Goal: Task Accomplishment & Management: Manage account settings

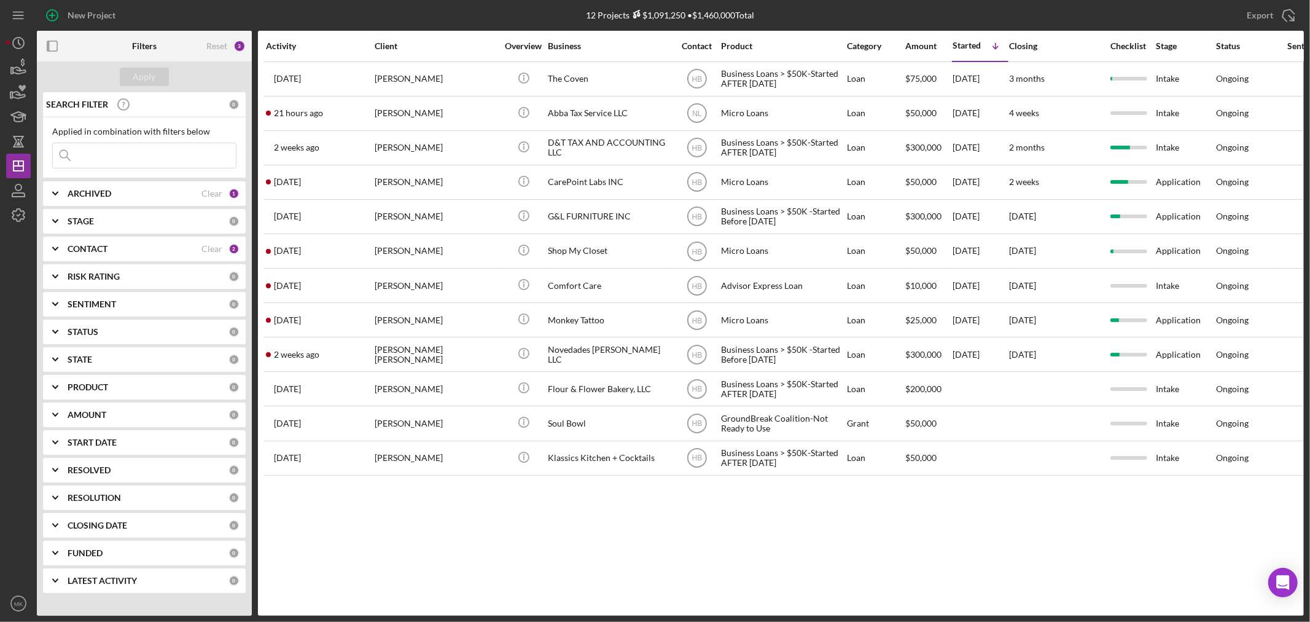
click at [82, 249] on b "CONTACT" at bounding box center [88, 249] width 40 height 10
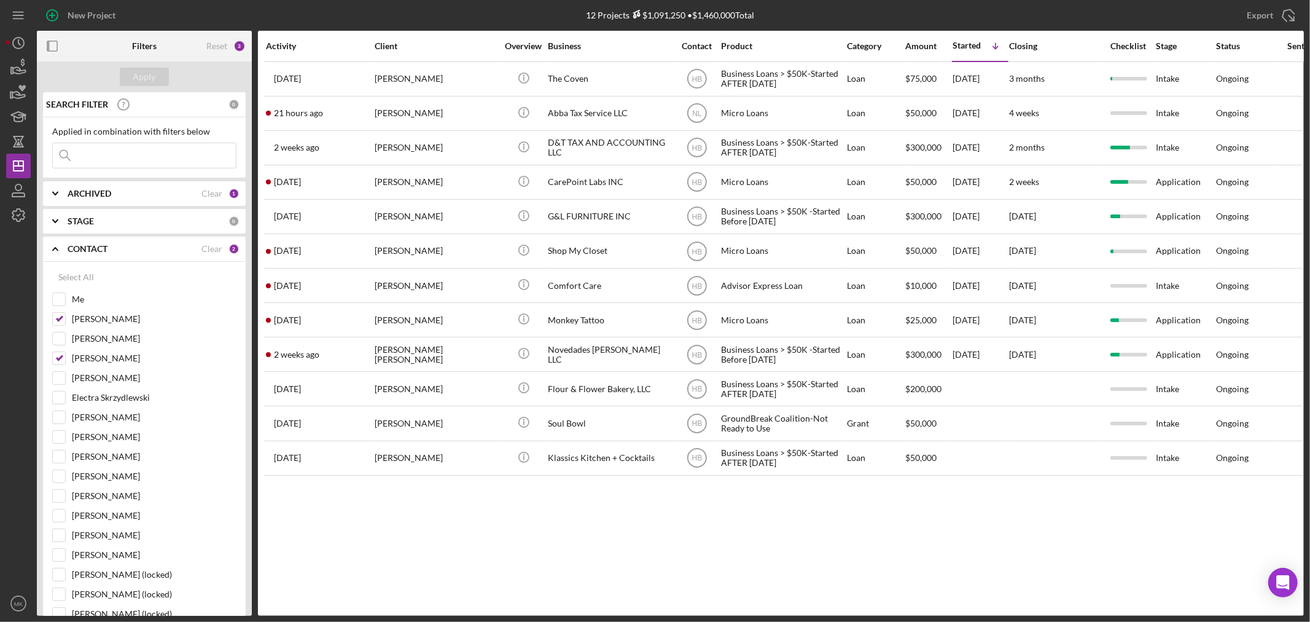
click at [82, 249] on b "CONTACT" at bounding box center [88, 249] width 40 height 10
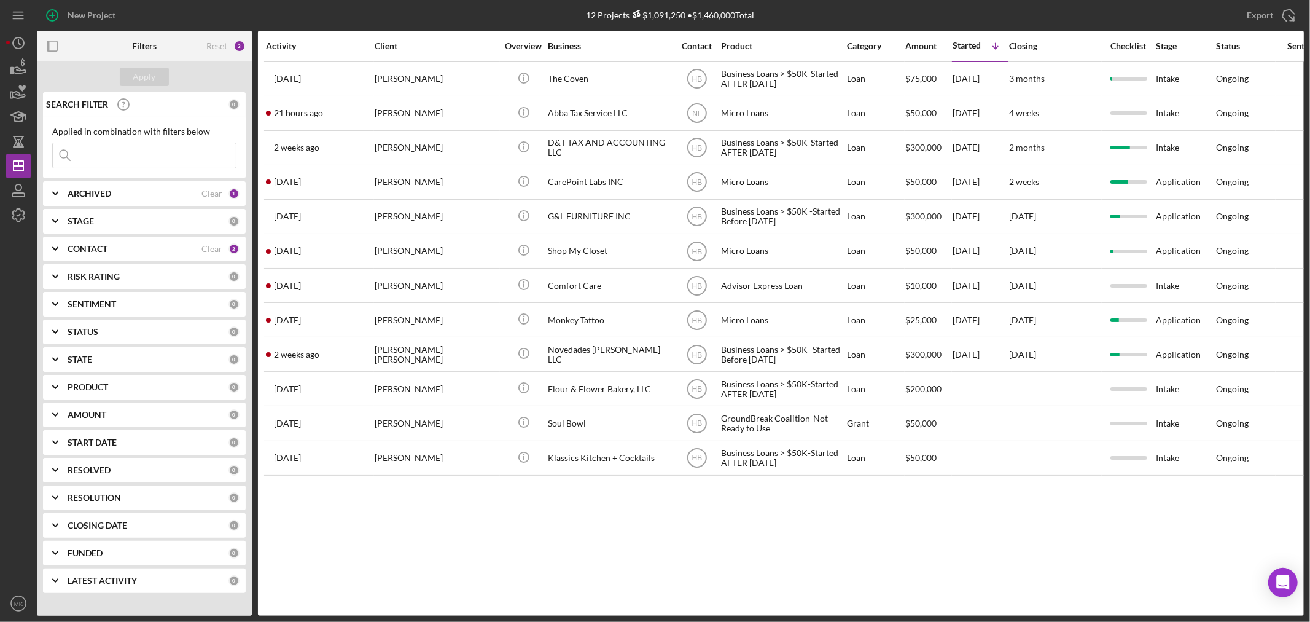
click at [170, 382] on div "PRODUCT" at bounding box center [148, 387] width 161 height 10
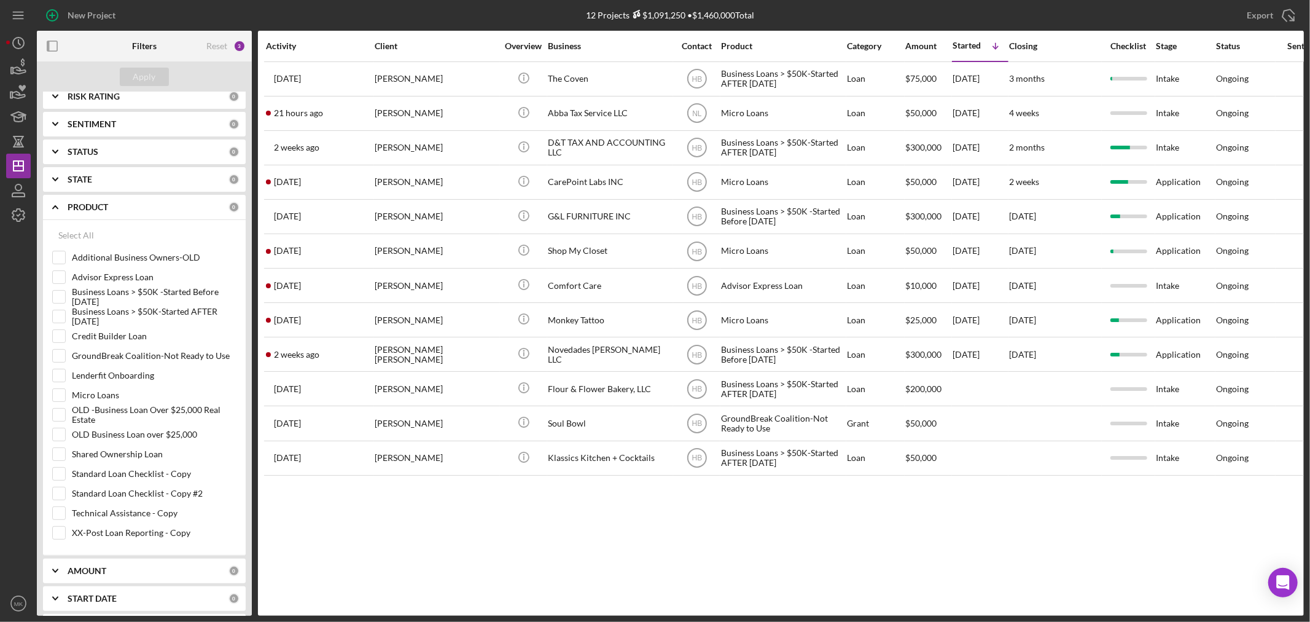
scroll to position [205, 0]
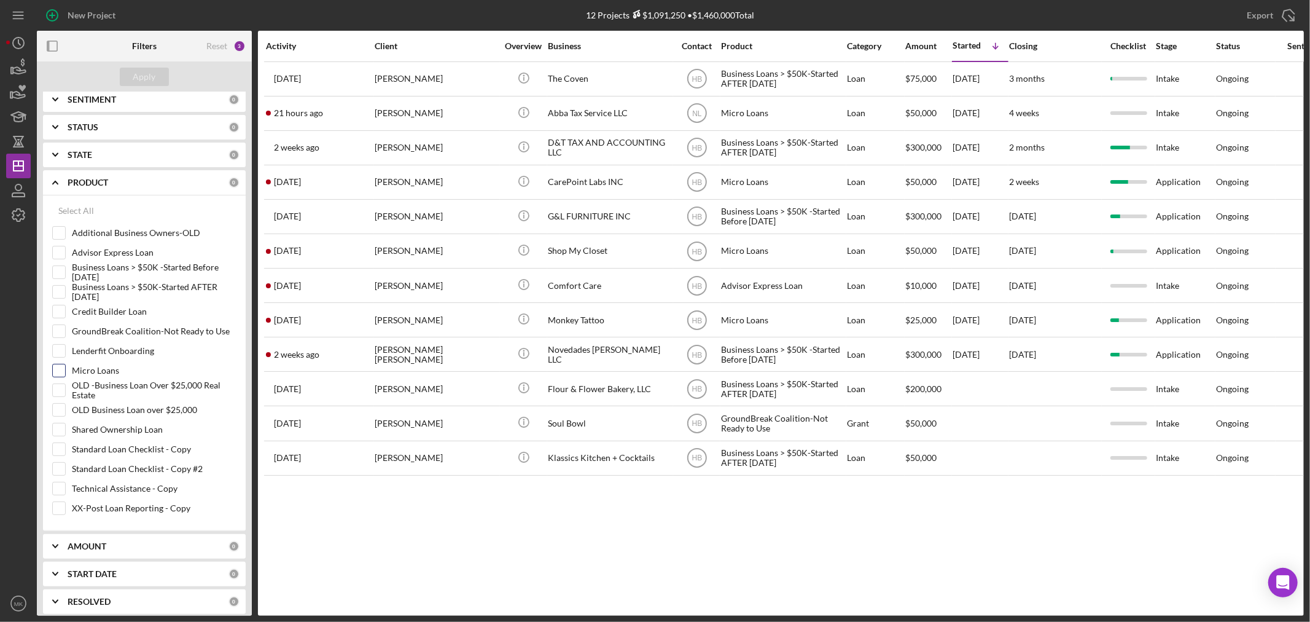
click at [58, 371] on input "Micro Loans" at bounding box center [59, 370] width 12 height 12
click at [145, 77] on div "Apply" at bounding box center [144, 77] width 23 height 18
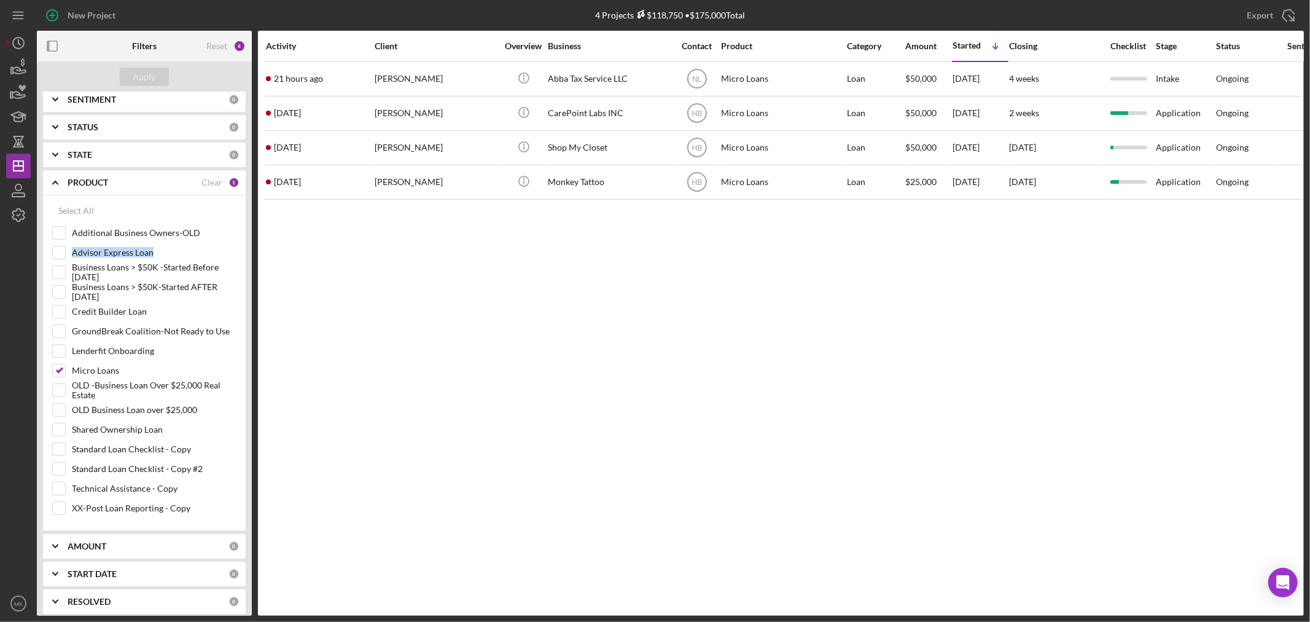
drag, startPoint x: 248, startPoint y: 250, endPoint x: 248, endPoint y: 237, distance: 12.9
click at [248, 237] on div "SEARCH FILTER 0 Applied in combination with filters below Icon/Menu Close Icon/…" at bounding box center [144, 353] width 215 height 523
click at [59, 367] on input "Micro Loans" at bounding box center [59, 370] width 12 height 12
checkbox input "false"
click at [74, 206] on div "Select All" at bounding box center [76, 210] width 36 height 25
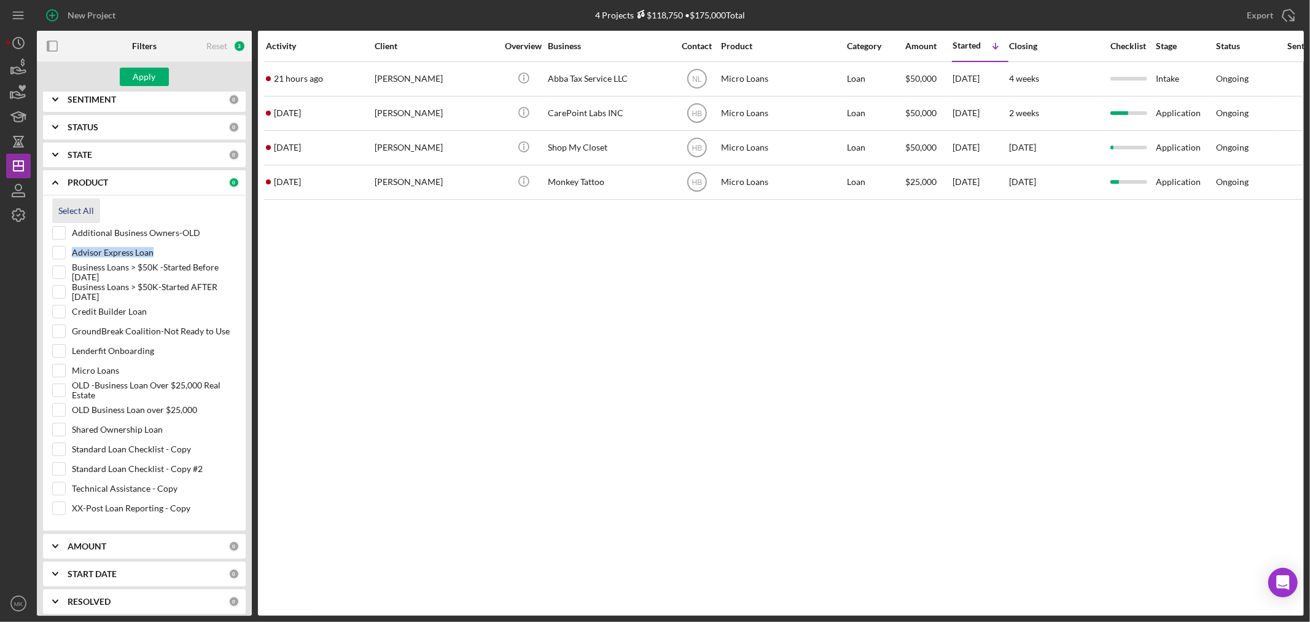
checkbox input "true"
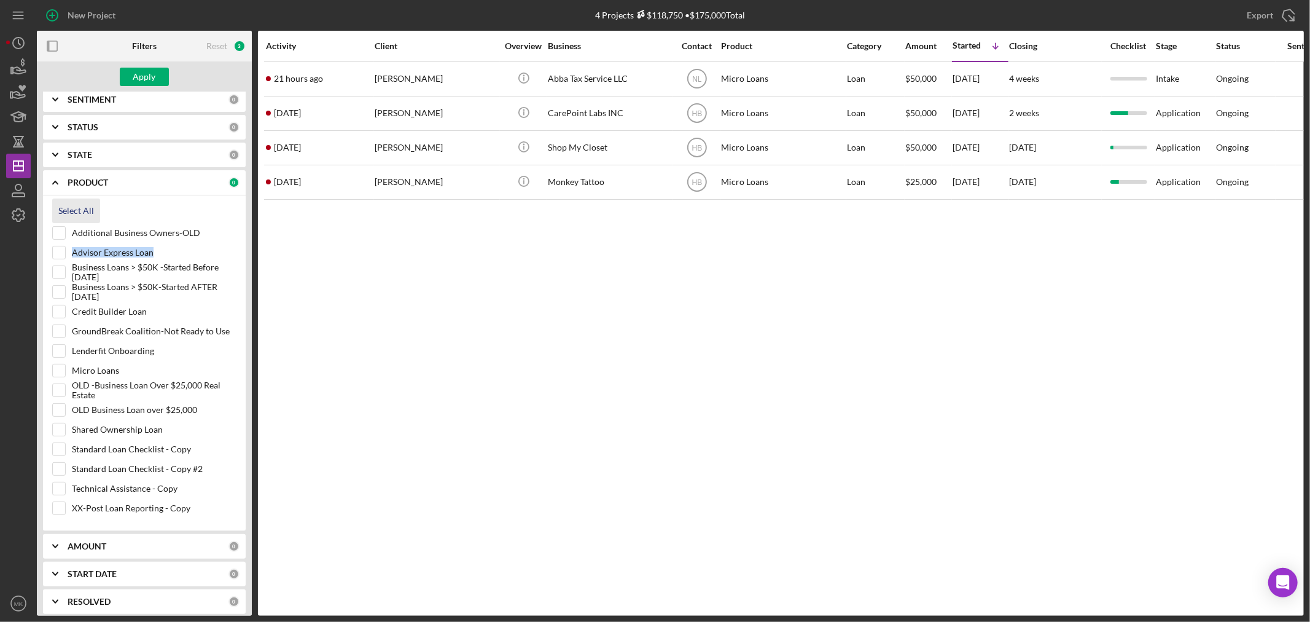
checkbox input "true"
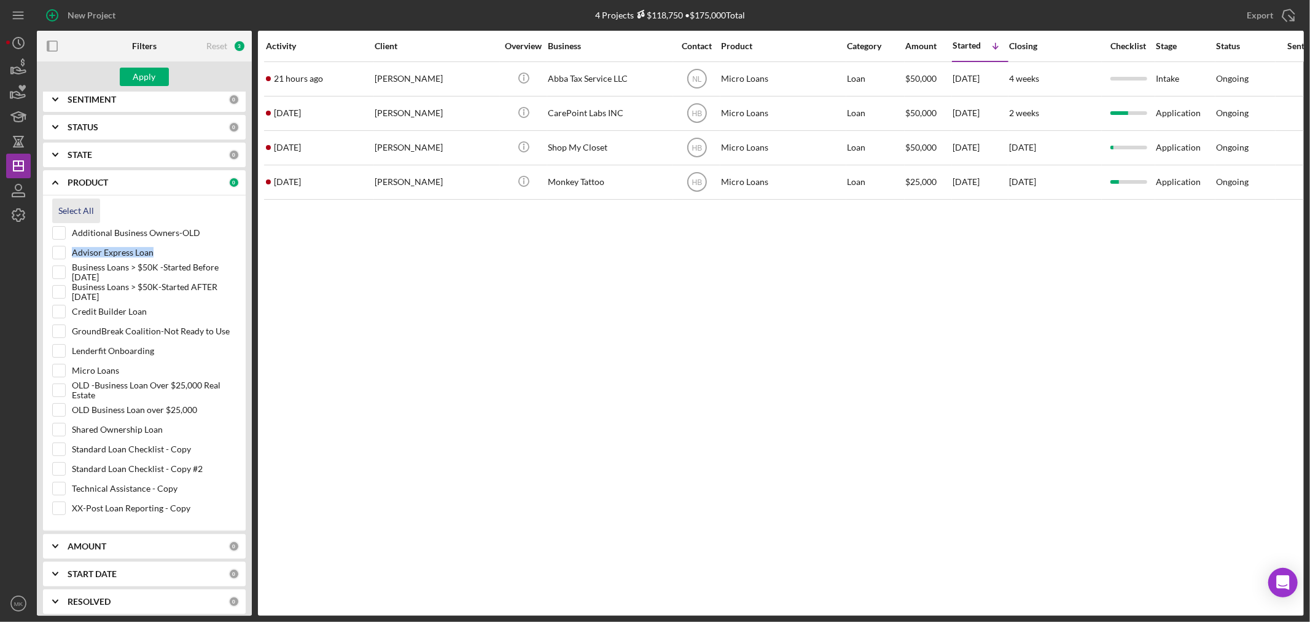
checkbox input "true"
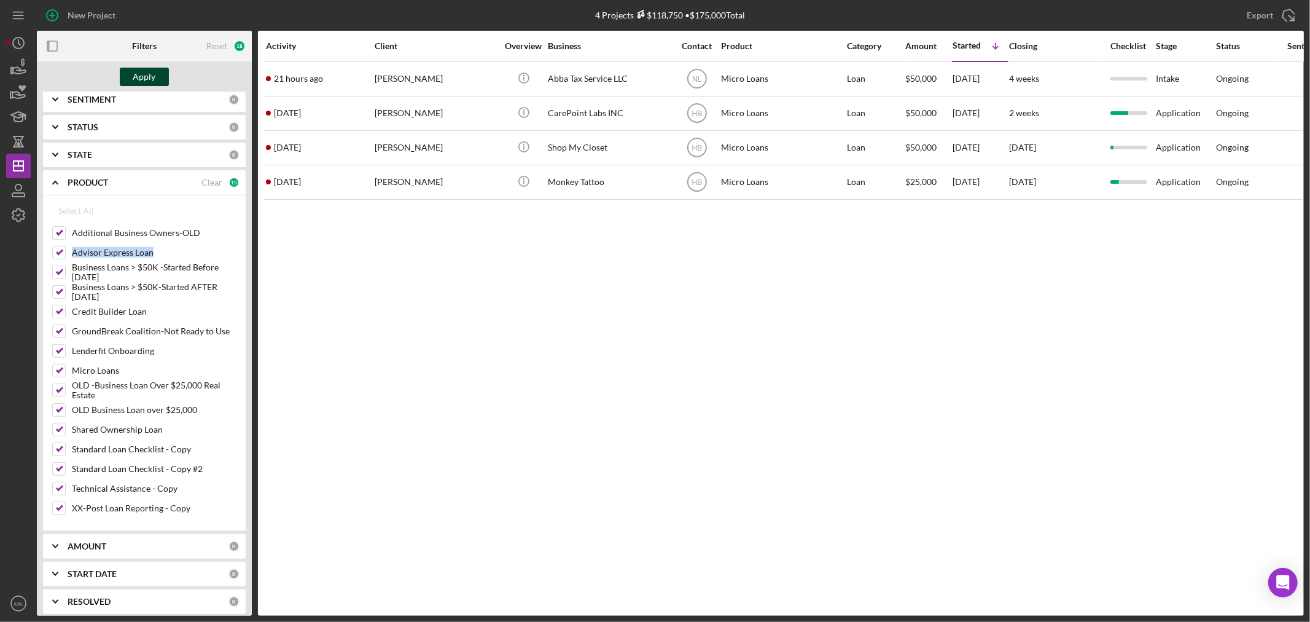
click at [150, 75] on div "Apply" at bounding box center [144, 77] width 23 height 18
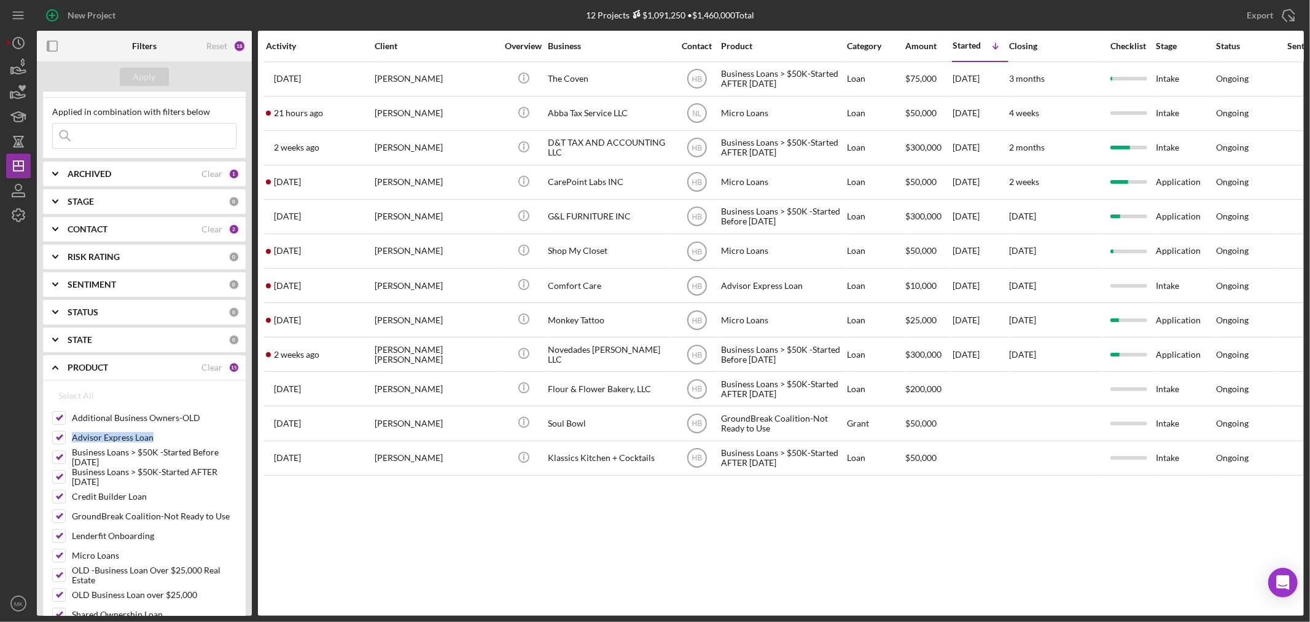
scroll to position [15, 0]
click at [127, 176] on div "ARCHIVED" at bounding box center [135, 178] width 134 height 10
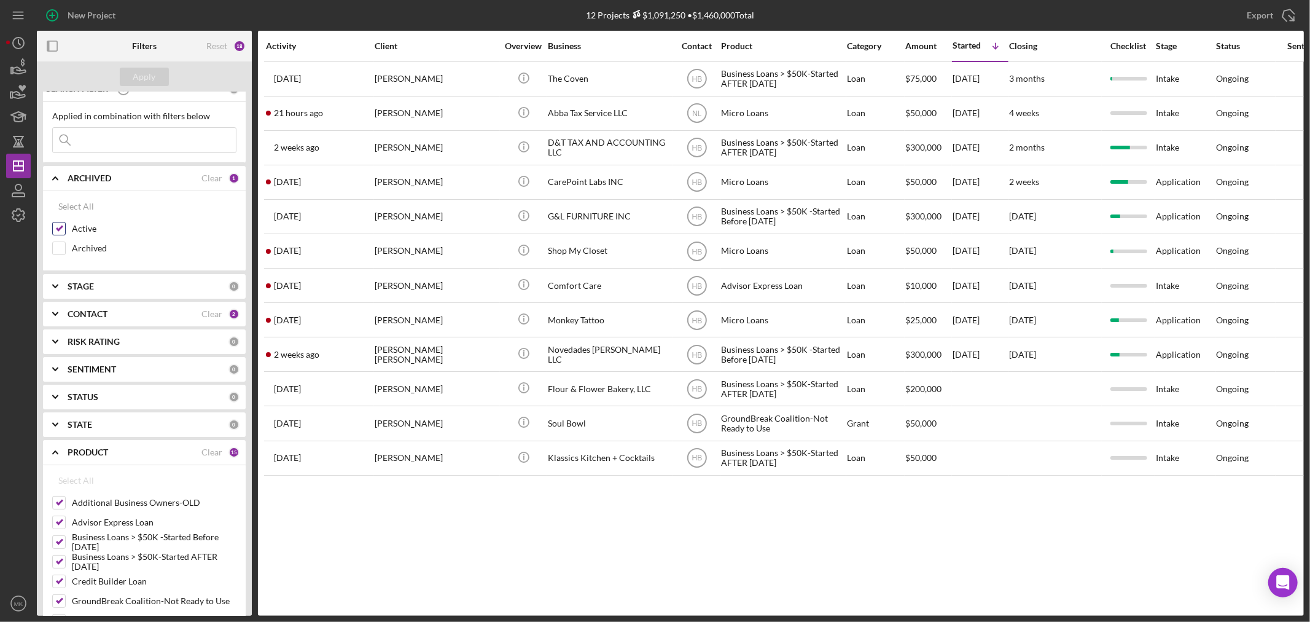
click at [57, 228] on input "Active" at bounding box center [59, 228] width 12 height 12
checkbox input "false"
click at [60, 248] on input "Archived" at bounding box center [59, 248] width 12 height 12
checkbox input "true"
click at [150, 77] on div "Apply" at bounding box center [144, 77] width 23 height 18
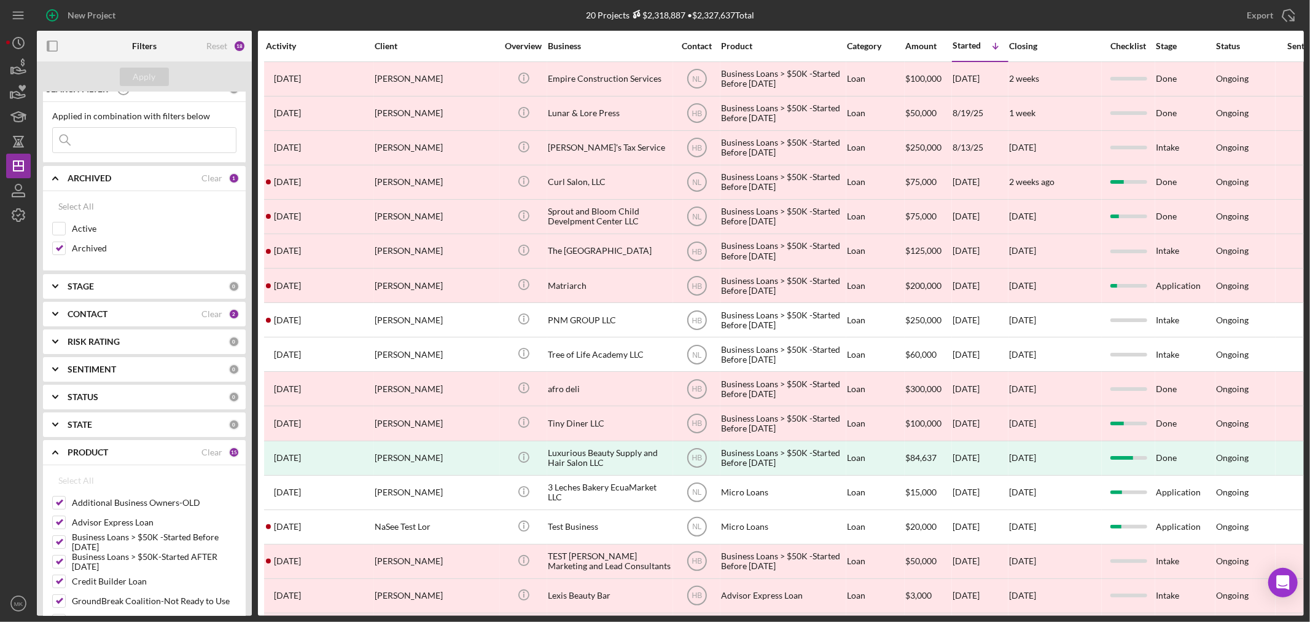
click at [90, 316] on b "CONTACT" at bounding box center [88, 314] width 40 height 10
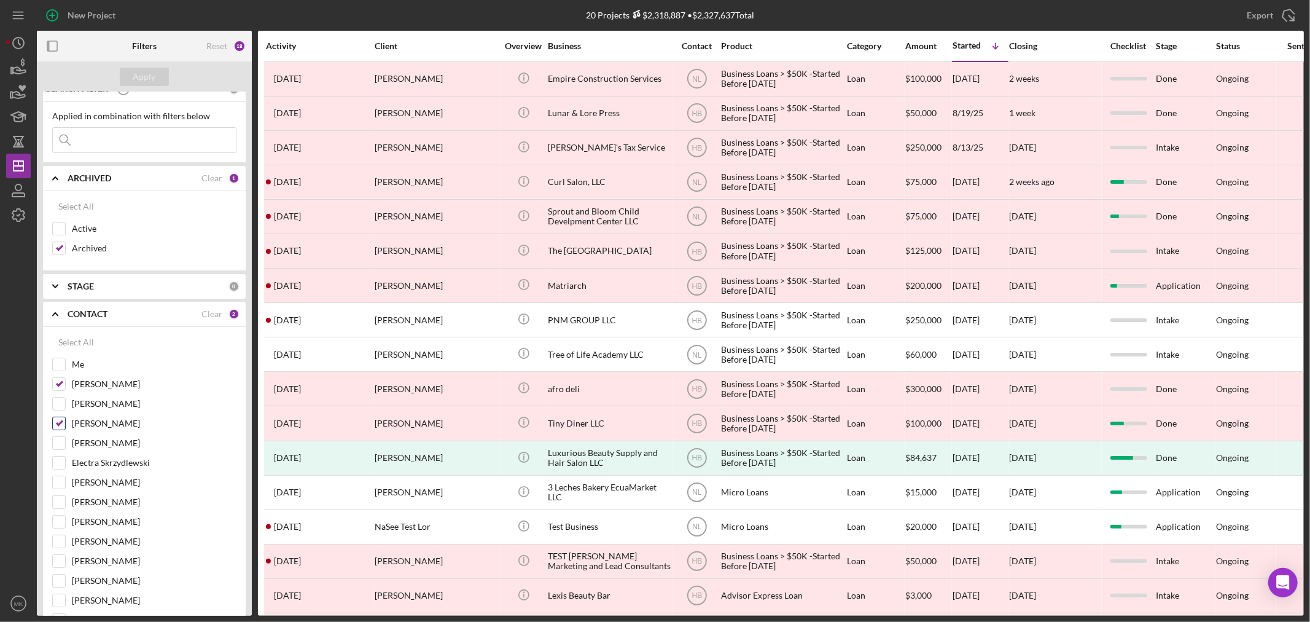
click at [60, 421] on input "[PERSON_NAME]" at bounding box center [59, 423] width 12 height 12
checkbox input "false"
click at [147, 75] on div "Apply" at bounding box center [144, 77] width 23 height 18
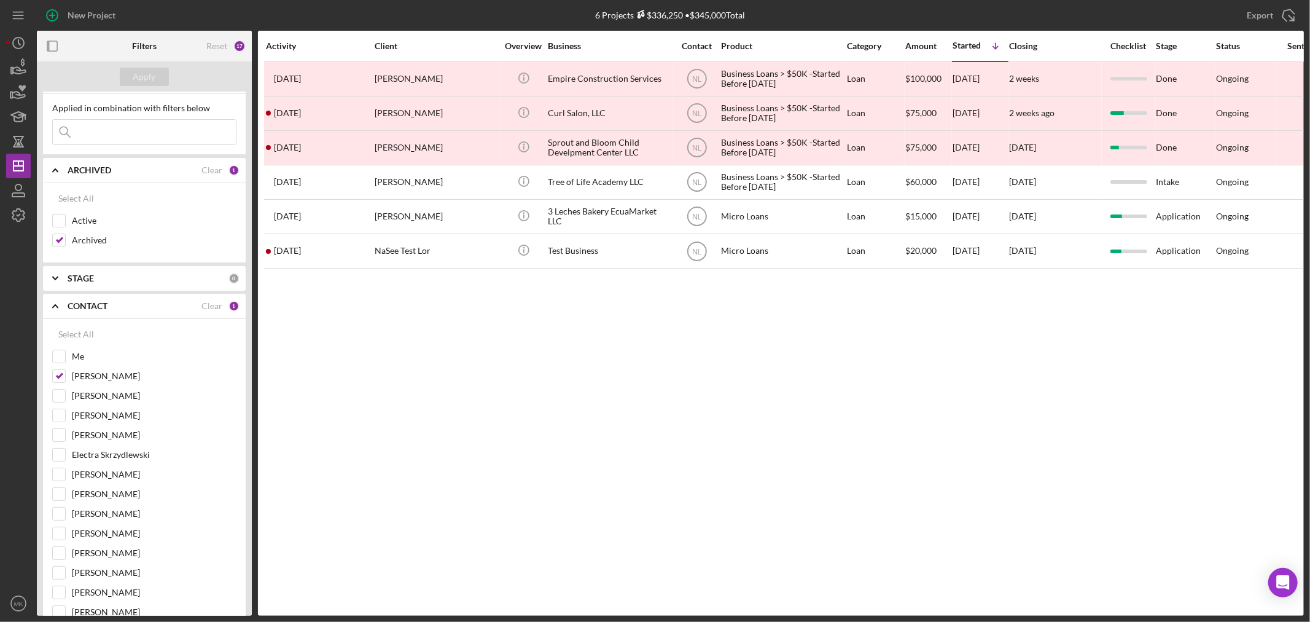
scroll to position [0, 0]
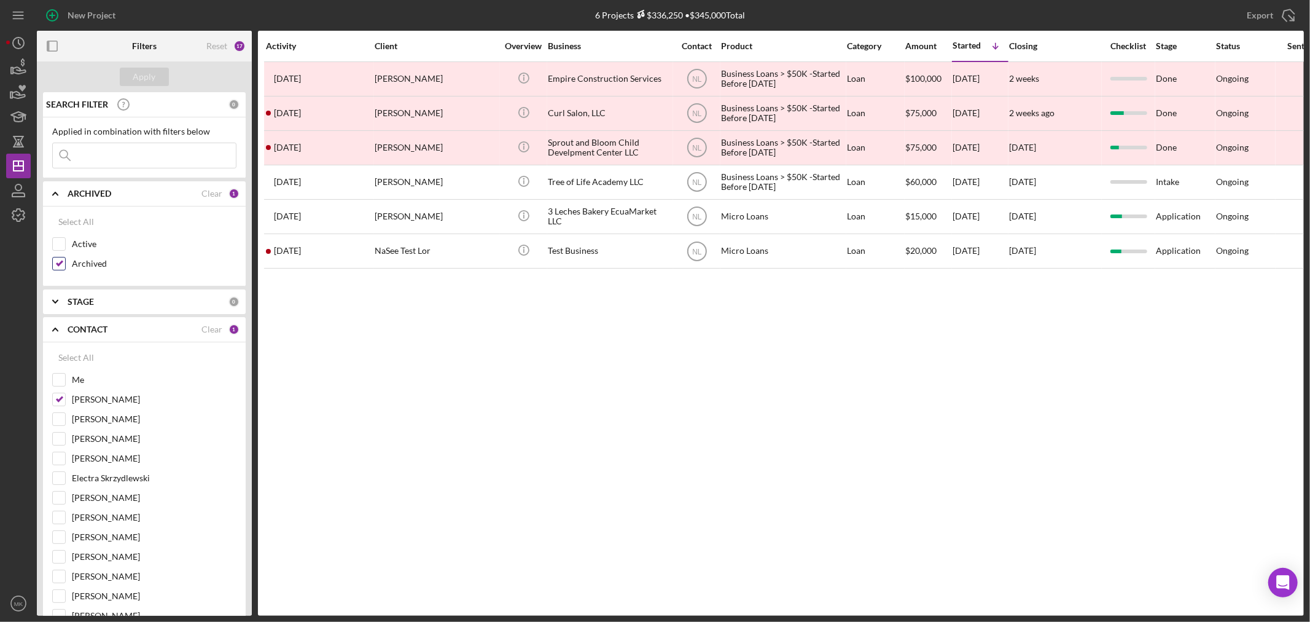
click at [63, 260] on input "Archived" at bounding box center [59, 263] width 12 height 12
checkbox input "false"
click at [60, 243] on input "Active" at bounding box center [59, 244] width 12 height 12
checkbox input "true"
click at [145, 76] on div "Apply" at bounding box center [144, 77] width 23 height 18
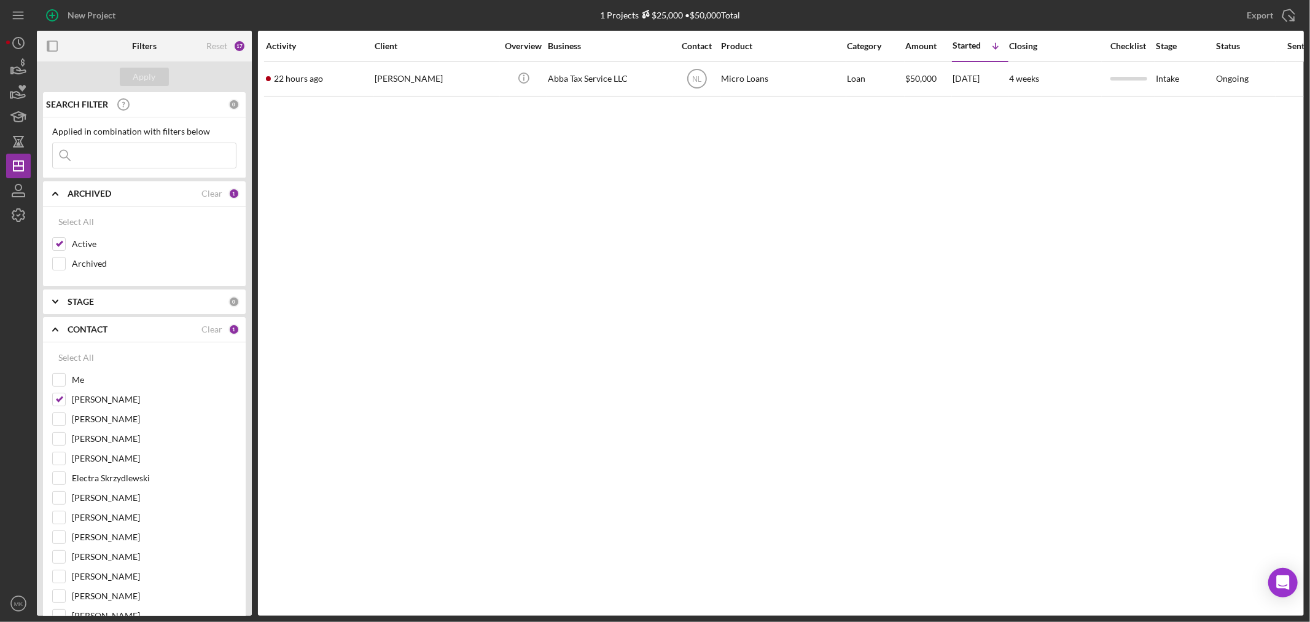
drag, startPoint x: 247, startPoint y: 286, endPoint x: 241, endPoint y: 315, distance: 30.0
click at [241, 315] on div "SEARCH FILTER 0 Applied in combination with filters below Icon/Menu Close Icon/…" at bounding box center [144, 353] width 215 height 523
click at [246, 396] on div "SEARCH FILTER 0 Applied in combination with filters below Icon/Menu Close Icon/…" at bounding box center [144, 353] width 215 height 523
drag, startPoint x: 247, startPoint y: 278, endPoint x: 246, endPoint y: 297, distance: 19.1
click at [246, 297] on div "SEARCH FILTER 0 Applied in combination with filters below Icon/Menu Close Icon/…" at bounding box center [144, 353] width 215 height 523
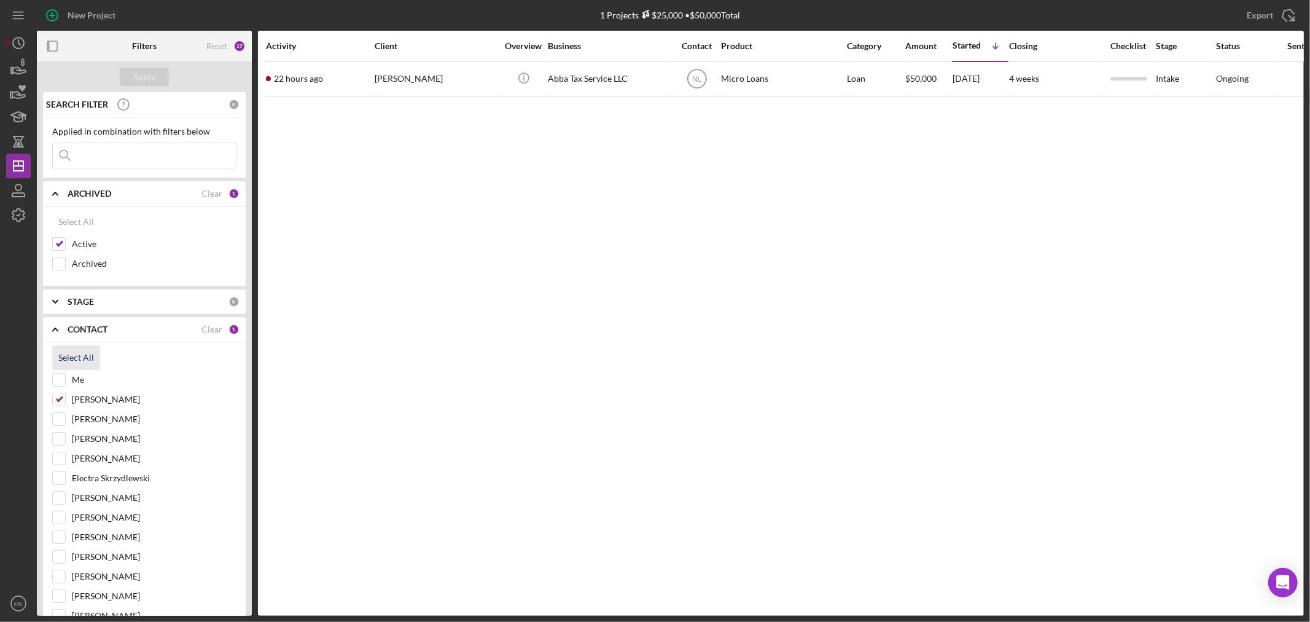
click at [68, 356] on div "Select All" at bounding box center [76, 357] width 36 height 25
checkbox input "true"
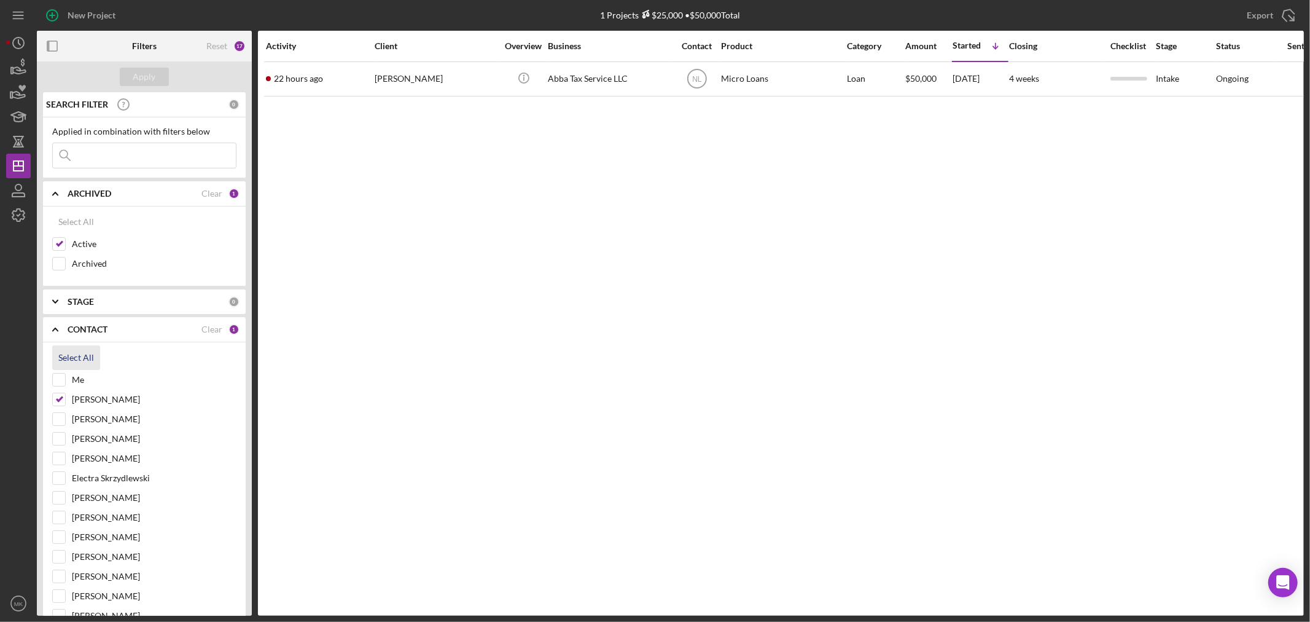
checkbox input "true"
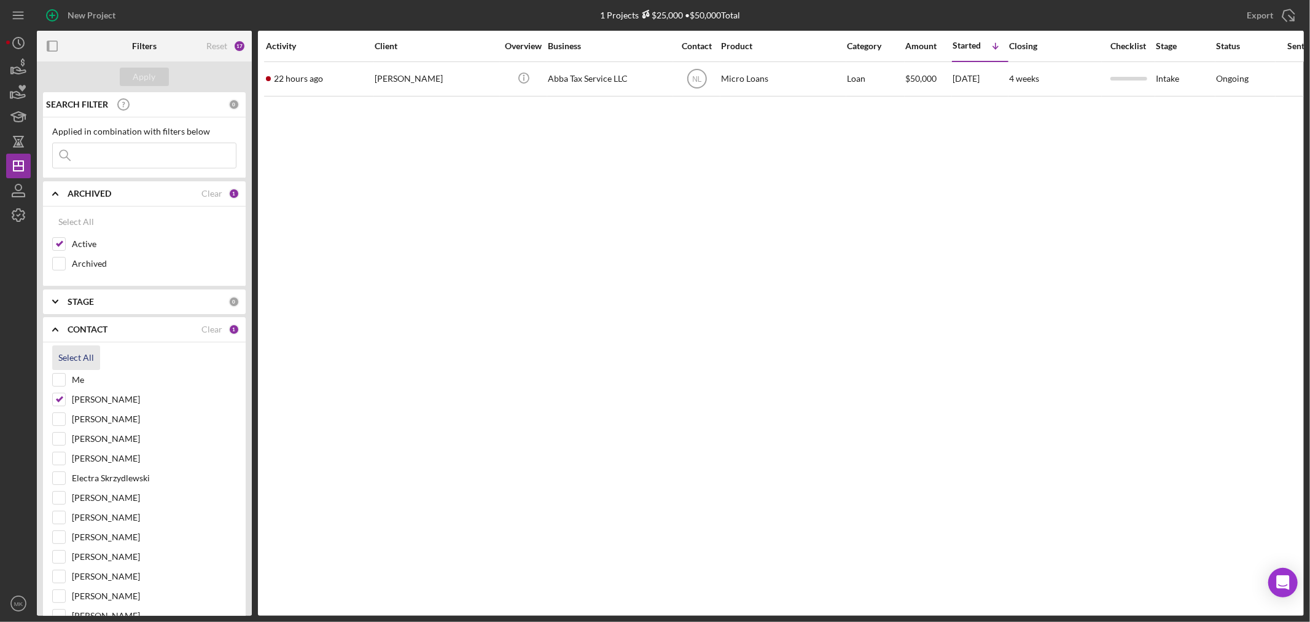
checkbox input "true"
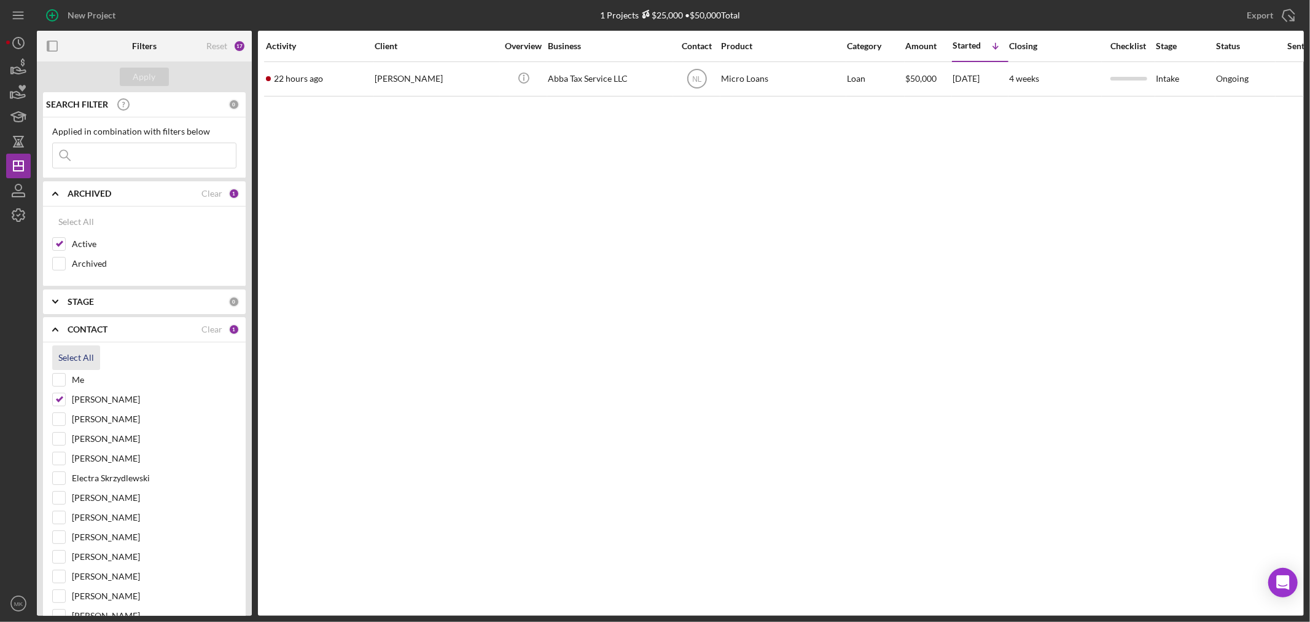
checkbox input "true"
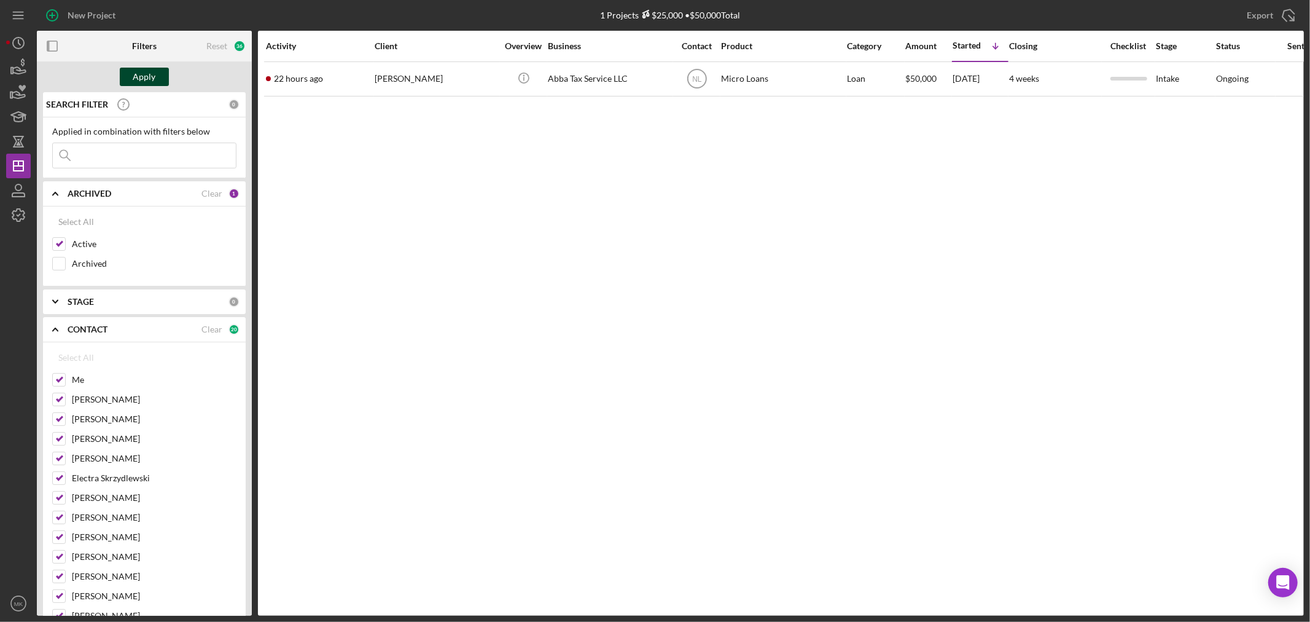
click at [149, 76] on div "Apply" at bounding box center [144, 77] width 23 height 18
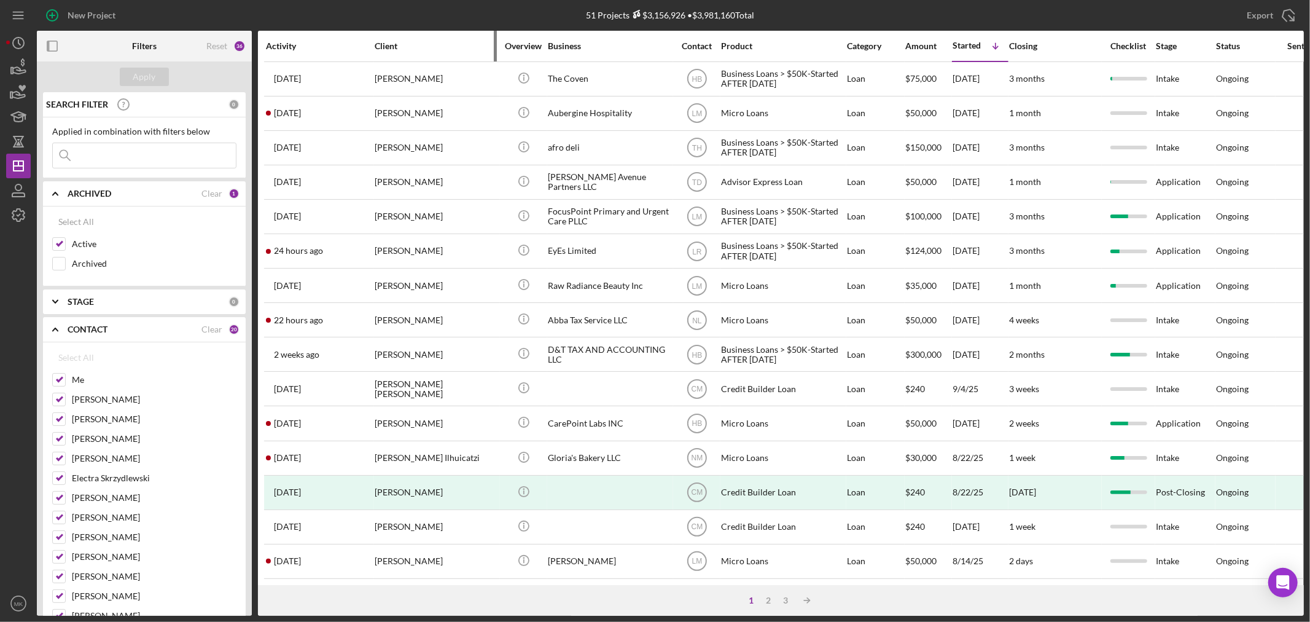
click at [384, 43] on div "Client" at bounding box center [436, 46] width 123 height 10
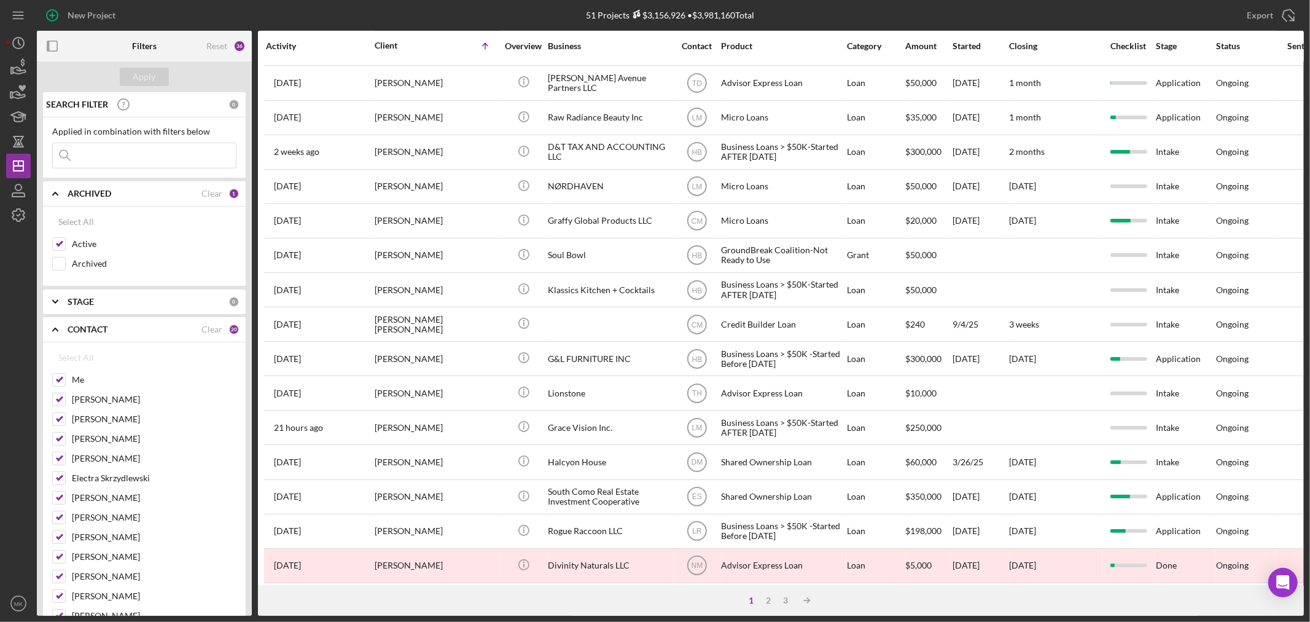
scroll to position [367, 0]
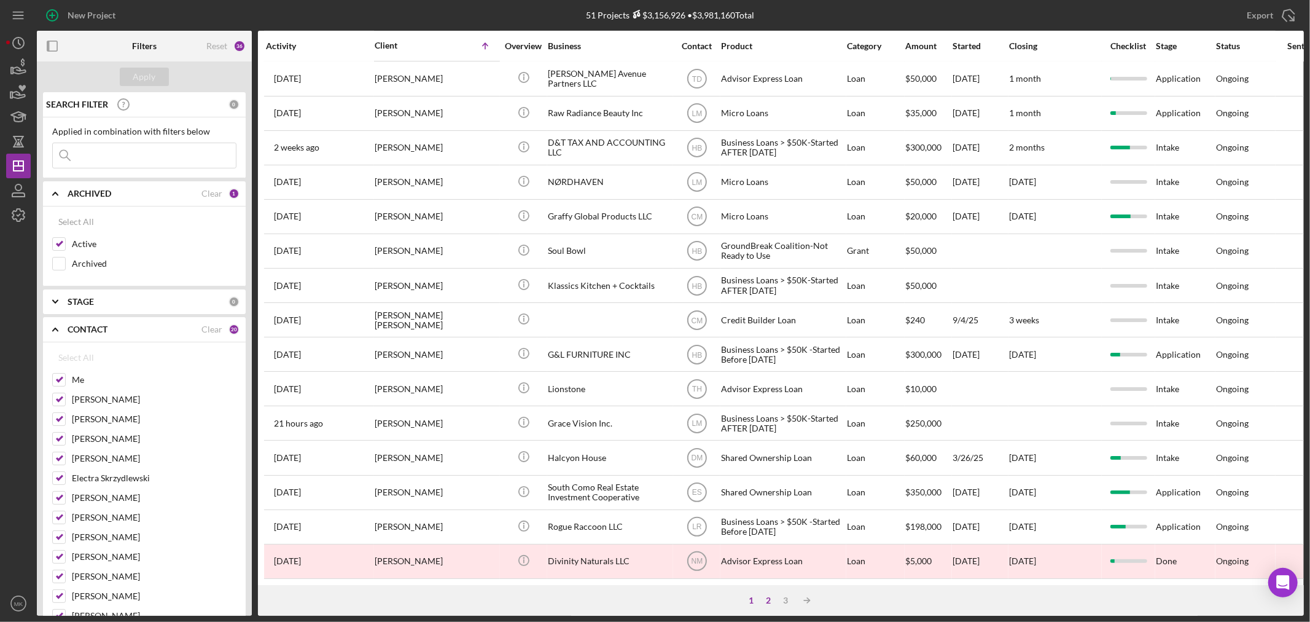
click at [771, 599] on div "2" at bounding box center [769, 600] width 17 height 10
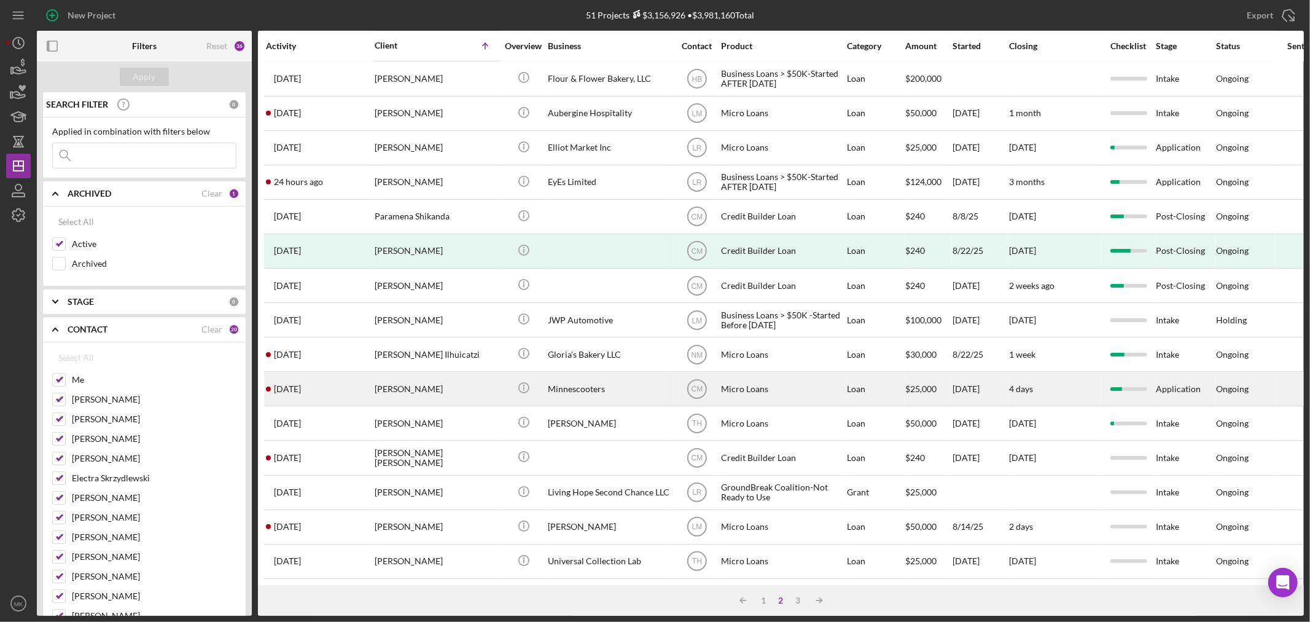
click at [418, 378] on div "[PERSON_NAME]" at bounding box center [436, 388] width 123 height 33
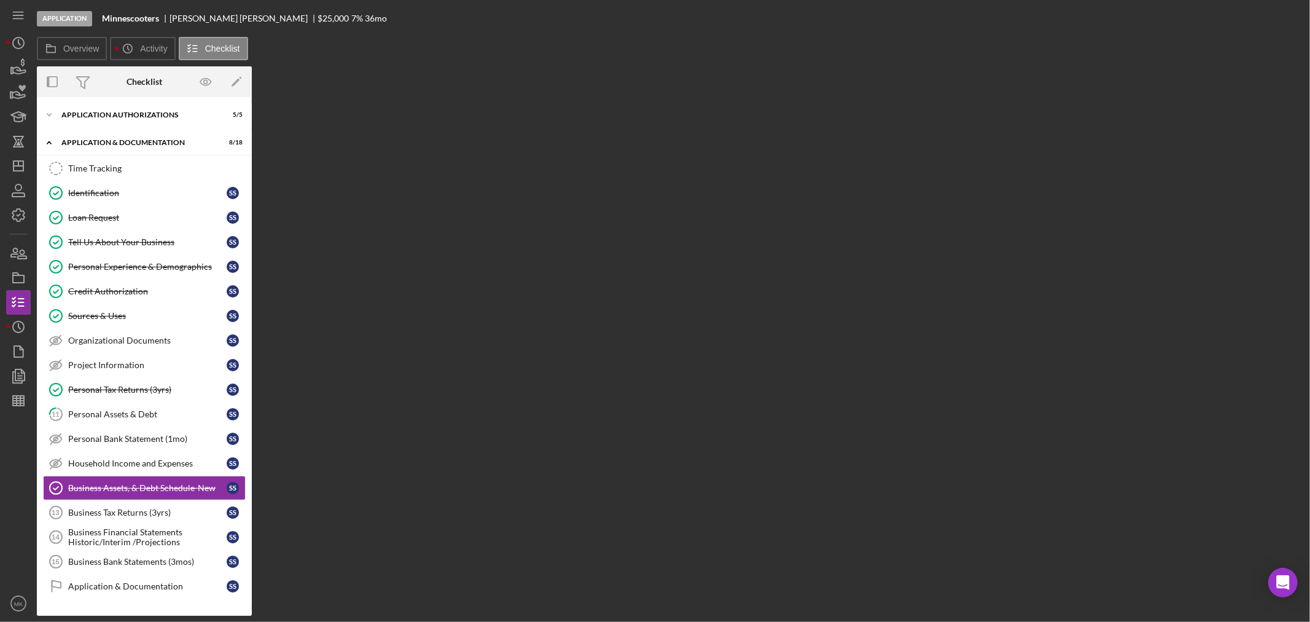
scroll to position [80, 0]
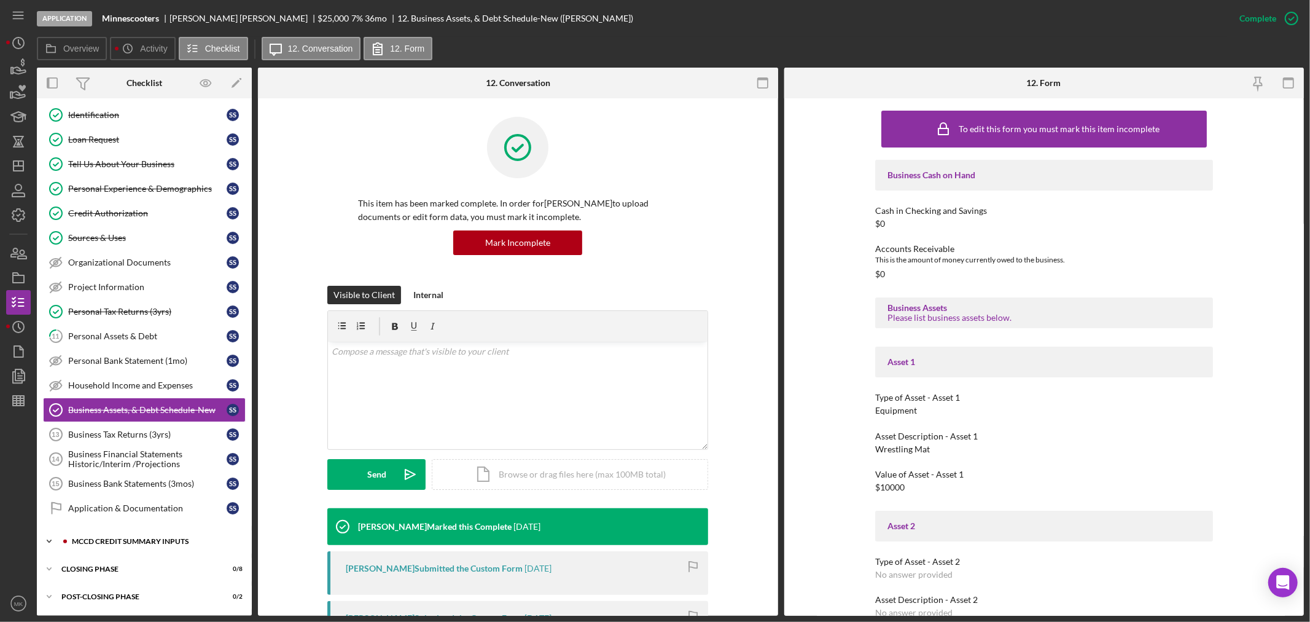
click at [117, 538] on div "Icon/Expander MCCD Credit Summary Inputs 0 / 6" at bounding box center [144, 541] width 215 height 25
drag, startPoint x: 248, startPoint y: 474, endPoint x: 246, endPoint y: 557, distance: 82.3
click at [246, 557] on div "Icon/Expander Application Authorizations 5 / 5 Icon/Expander Application & Docu…" at bounding box center [144, 394] width 215 height 738
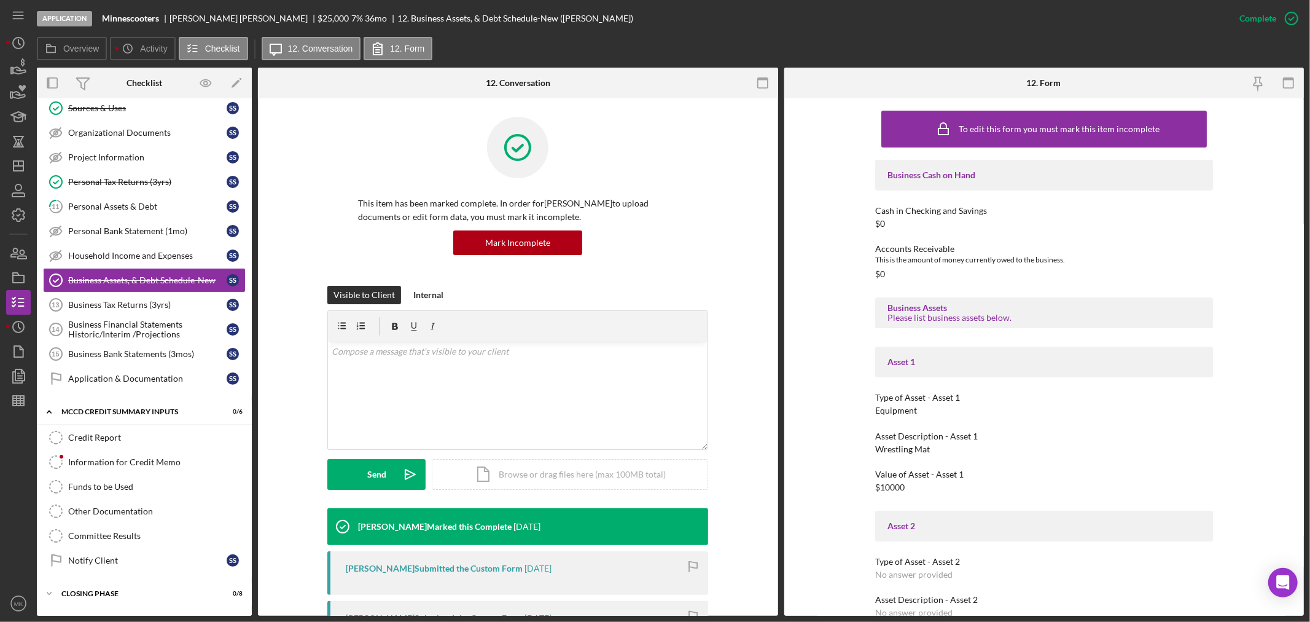
scroll to position [237, 0]
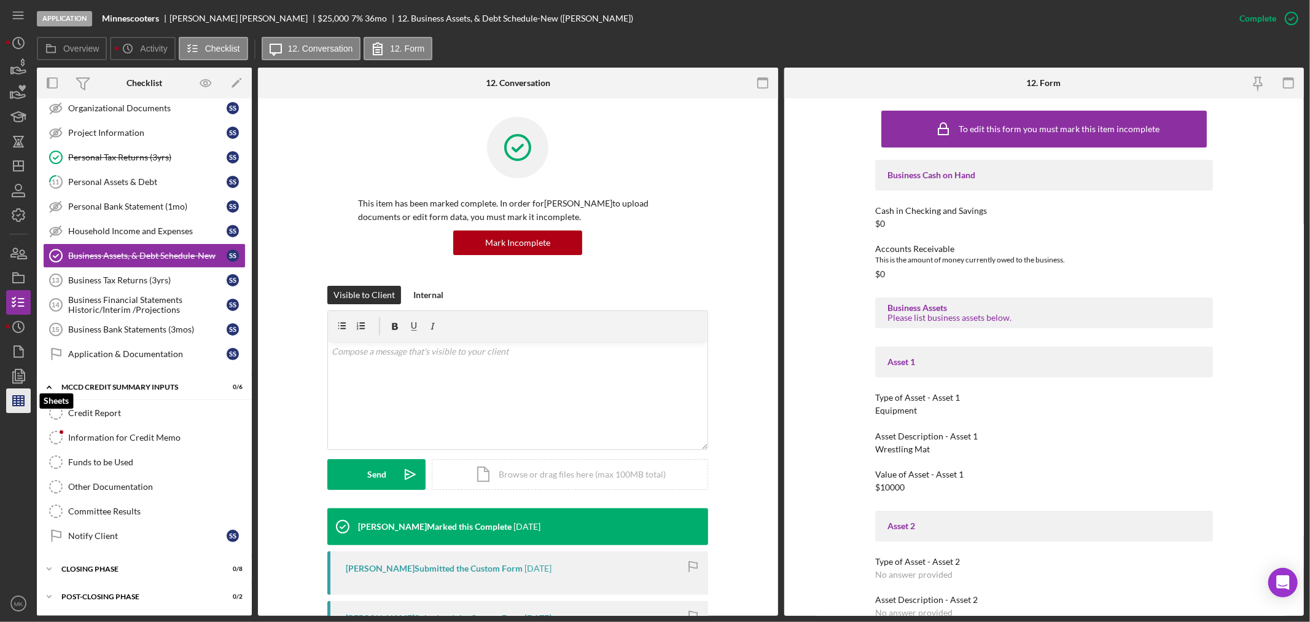
click at [22, 398] on line "button" at bounding box center [18, 398] width 11 height 0
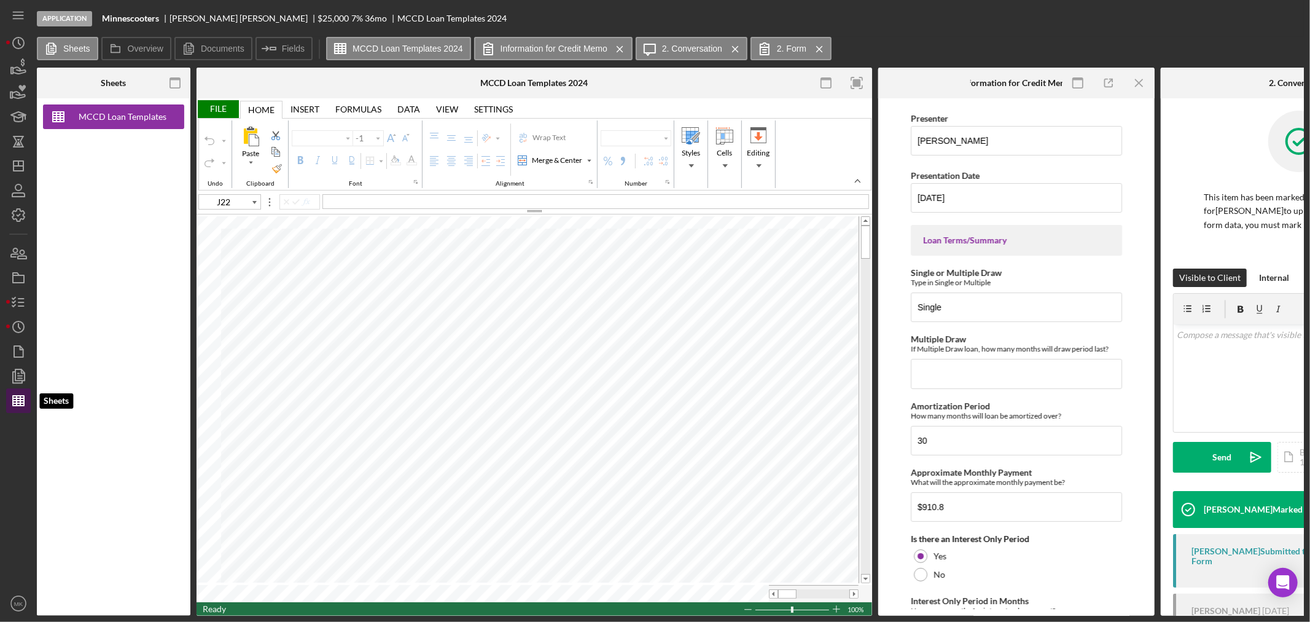
type input "Calibri"
type input "11"
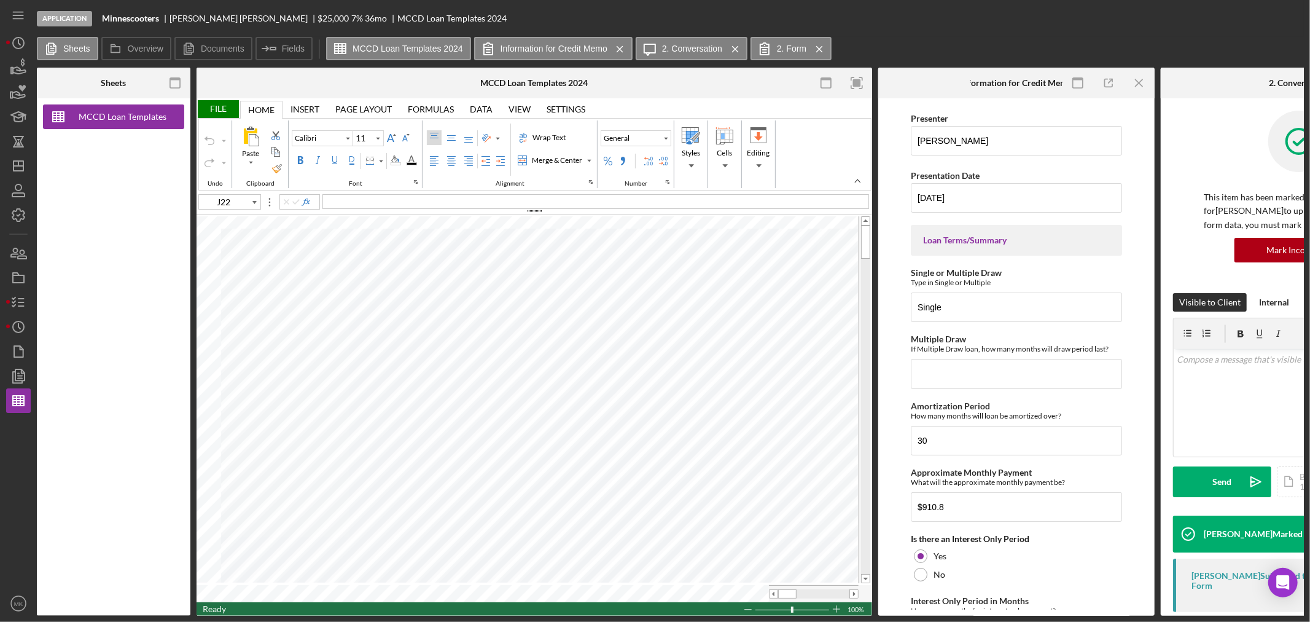
type input "G17"
drag, startPoint x: 864, startPoint y: 244, endPoint x: 858, endPoint y: 191, distance: 53.2
click at [858, 191] on div "File Home Home Insert Insert Page Layout Page Layout Formulas Formulas Data Dat…" at bounding box center [535, 356] width 676 height 517
drag, startPoint x: 863, startPoint y: 240, endPoint x: 874, endPoint y: 176, distance: 65.4
click at [874, 176] on div "Sheets MCCD Loan Templates 2024 Overview Internal Workflow Stage Application Ic…" at bounding box center [670, 342] width 1267 height 548
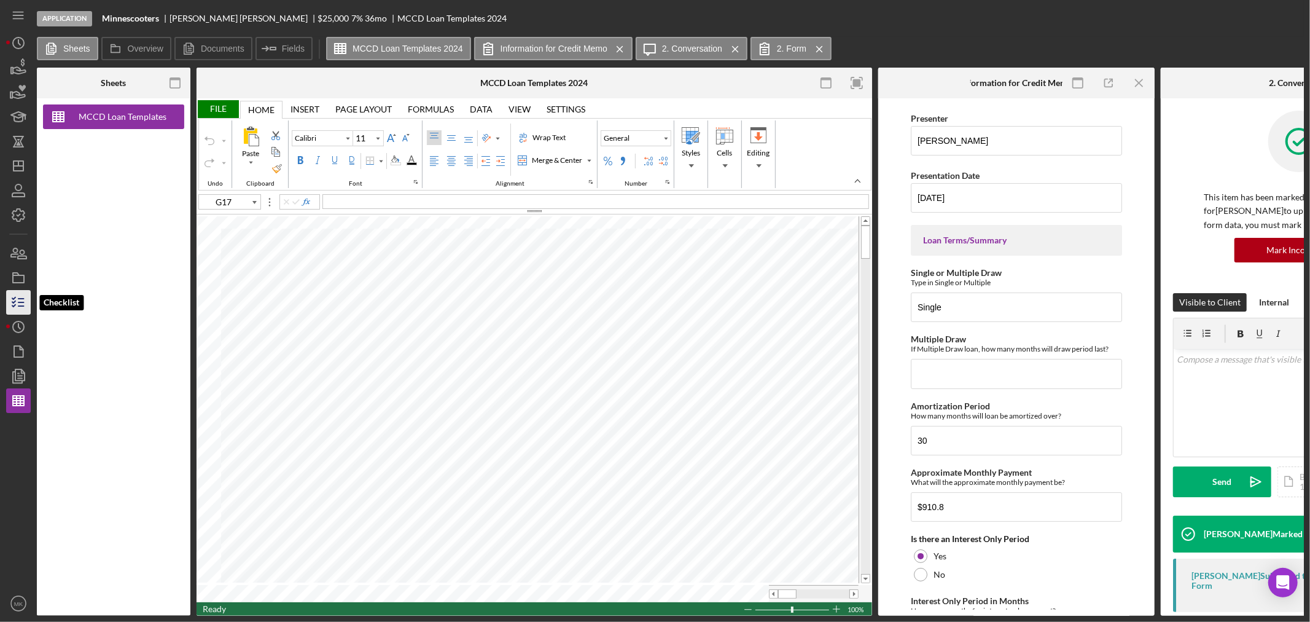
click at [18, 301] on icon "button" at bounding box center [18, 302] width 31 height 31
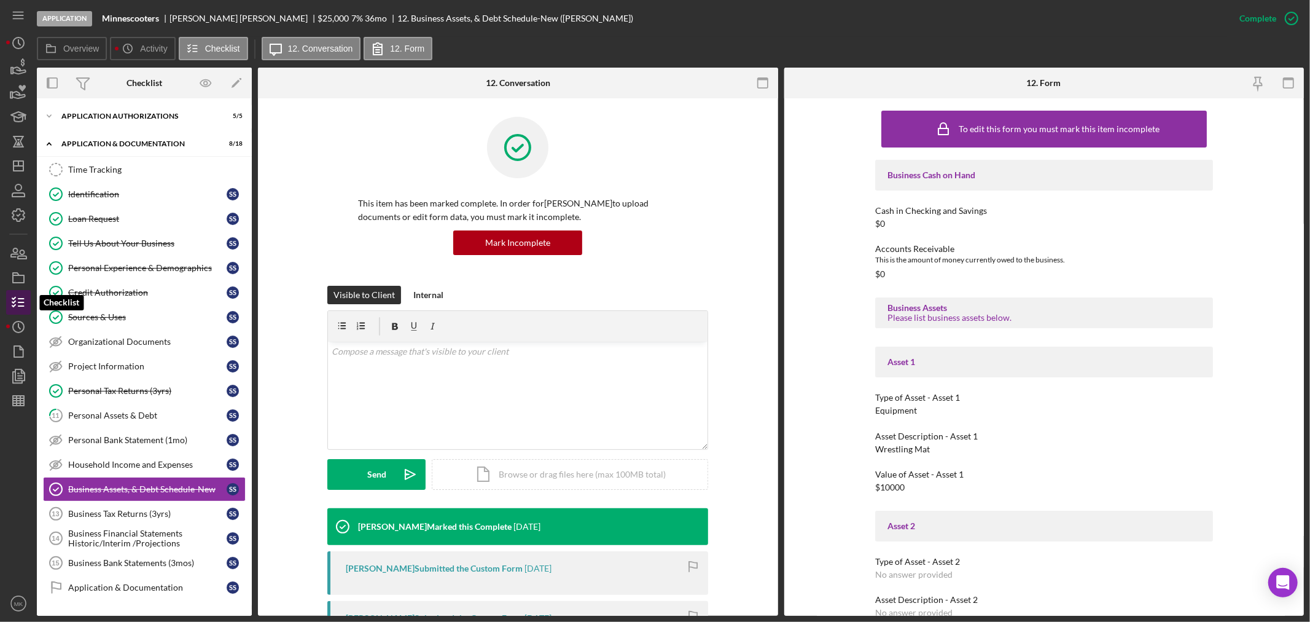
scroll to position [80, 0]
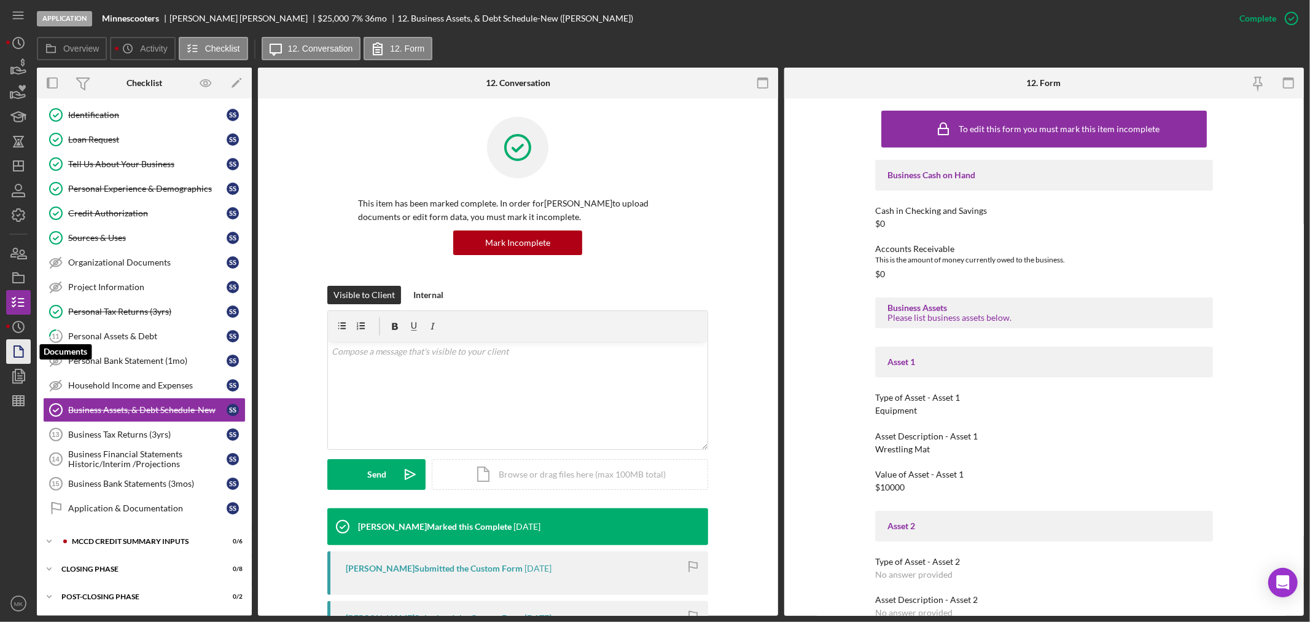
click at [22, 352] on polygon "button" at bounding box center [18, 351] width 9 height 11
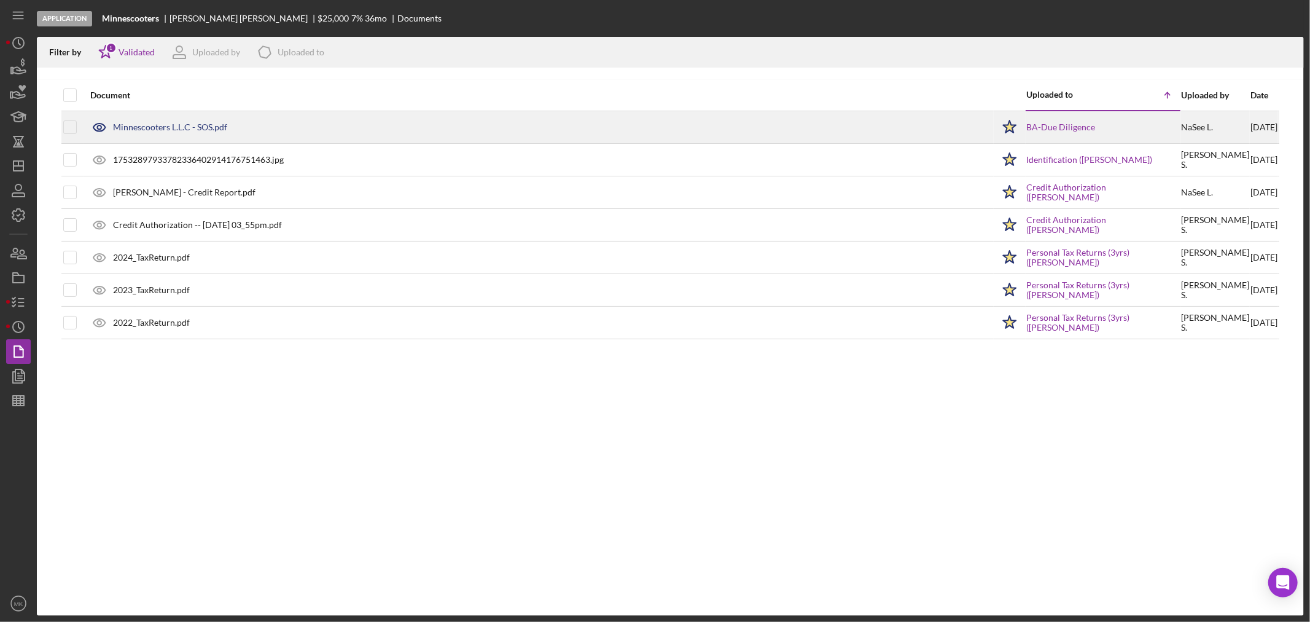
click at [198, 127] on div "Minnescooters L.L.C - SOS.pdf" at bounding box center [170, 127] width 114 height 10
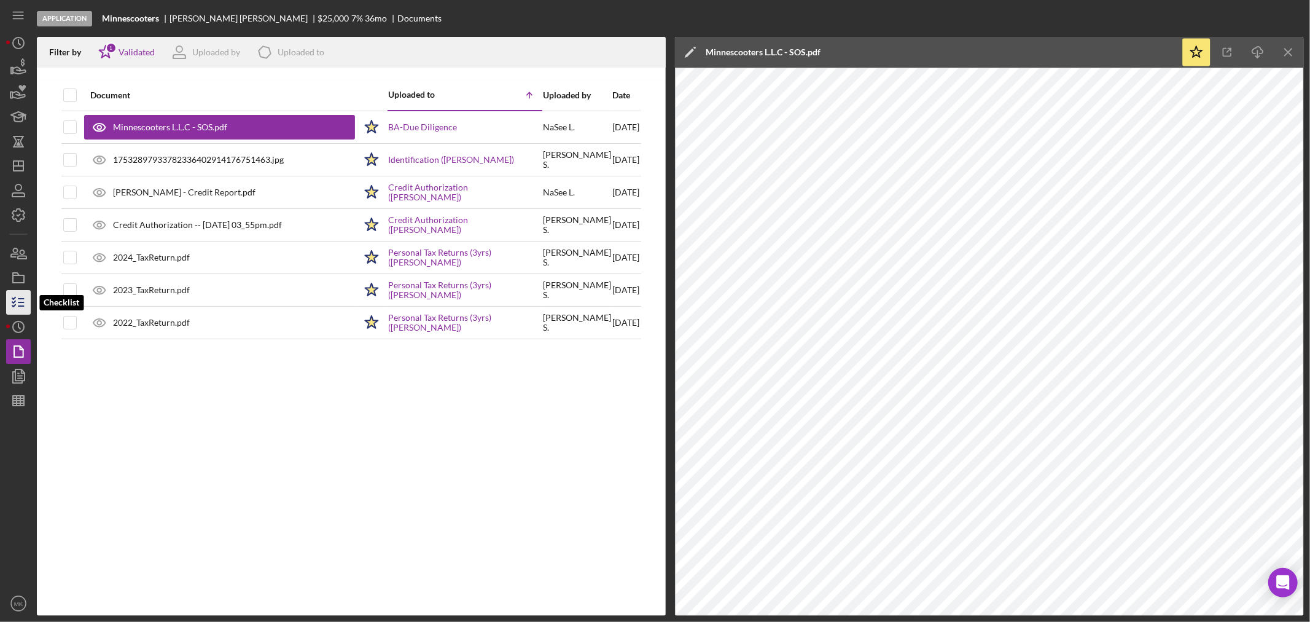
click at [17, 302] on icon "button" at bounding box center [18, 302] width 31 height 31
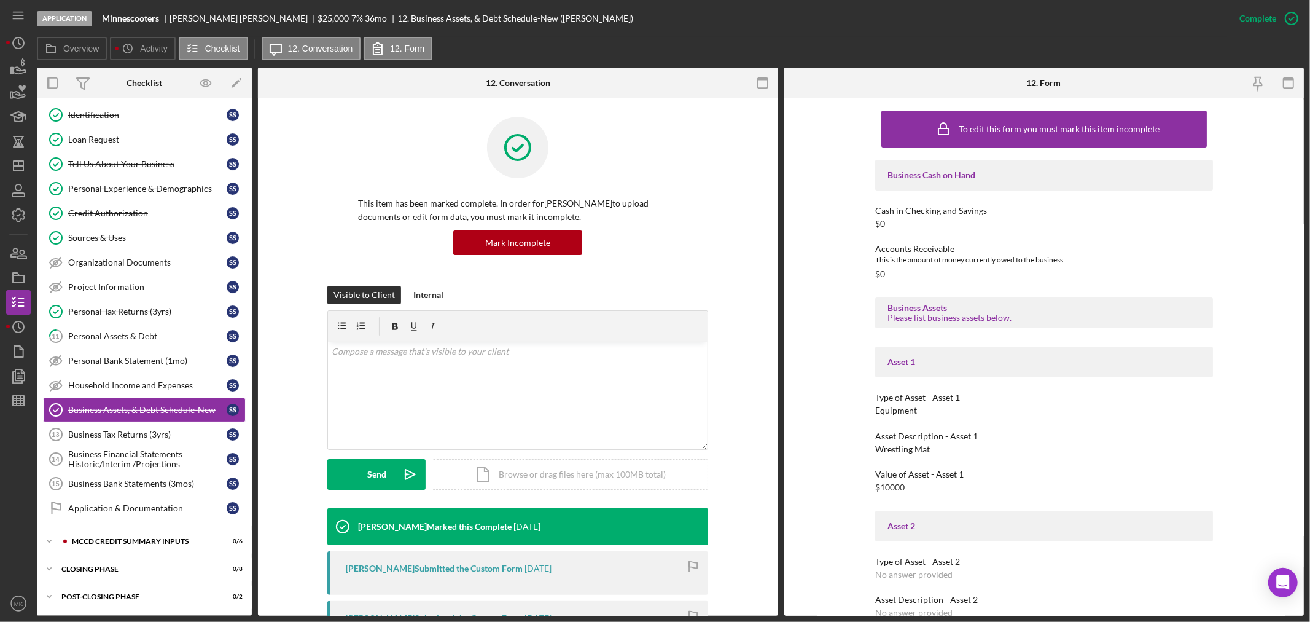
scroll to position [81, 0]
click at [141, 541] on div "MCCD Credit Summary Inputs" at bounding box center [154, 541] width 165 height 7
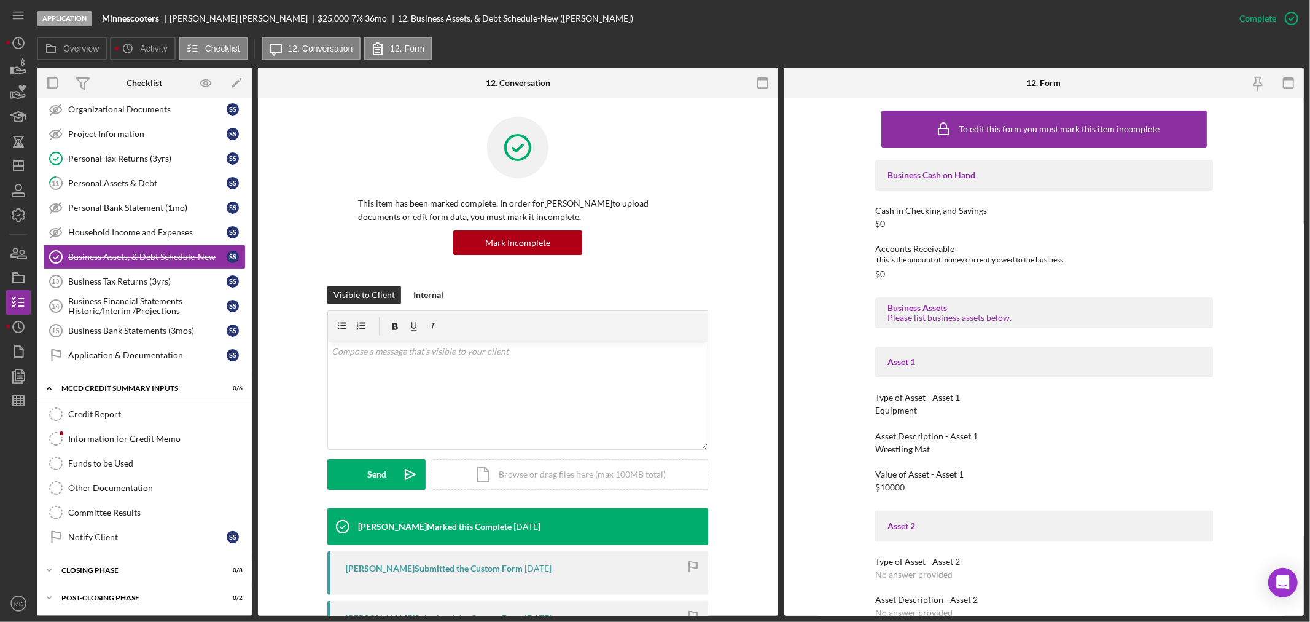
scroll to position [237, 0]
click at [147, 483] on div "Other Documentation" at bounding box center [156, 487] width 177 height 10
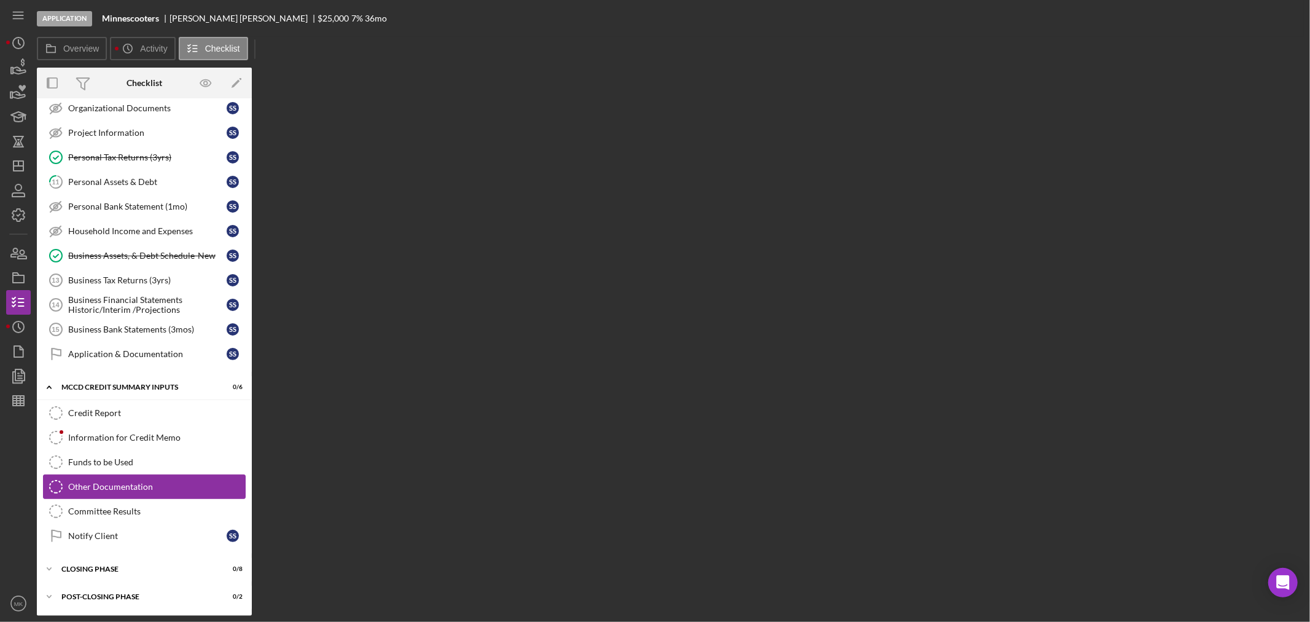
scroll to position [237, 0]
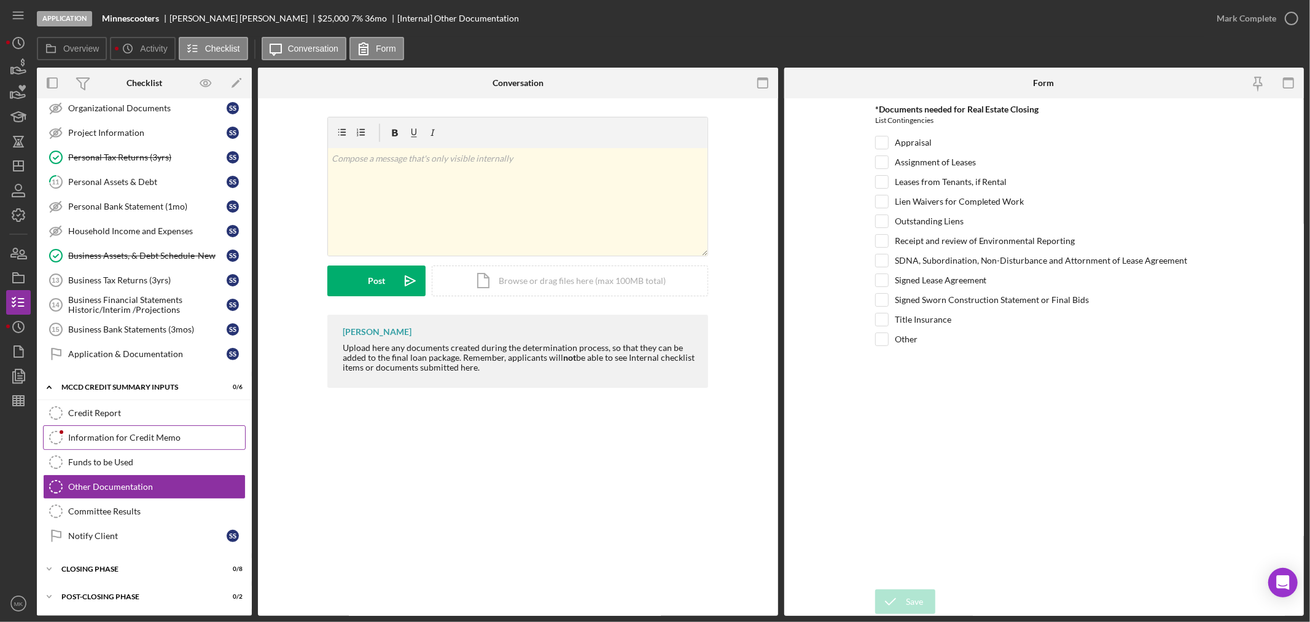
click at [182, 434] on div "Information for Credit Memo" at bounding box center [156, 437] width 177 height 10
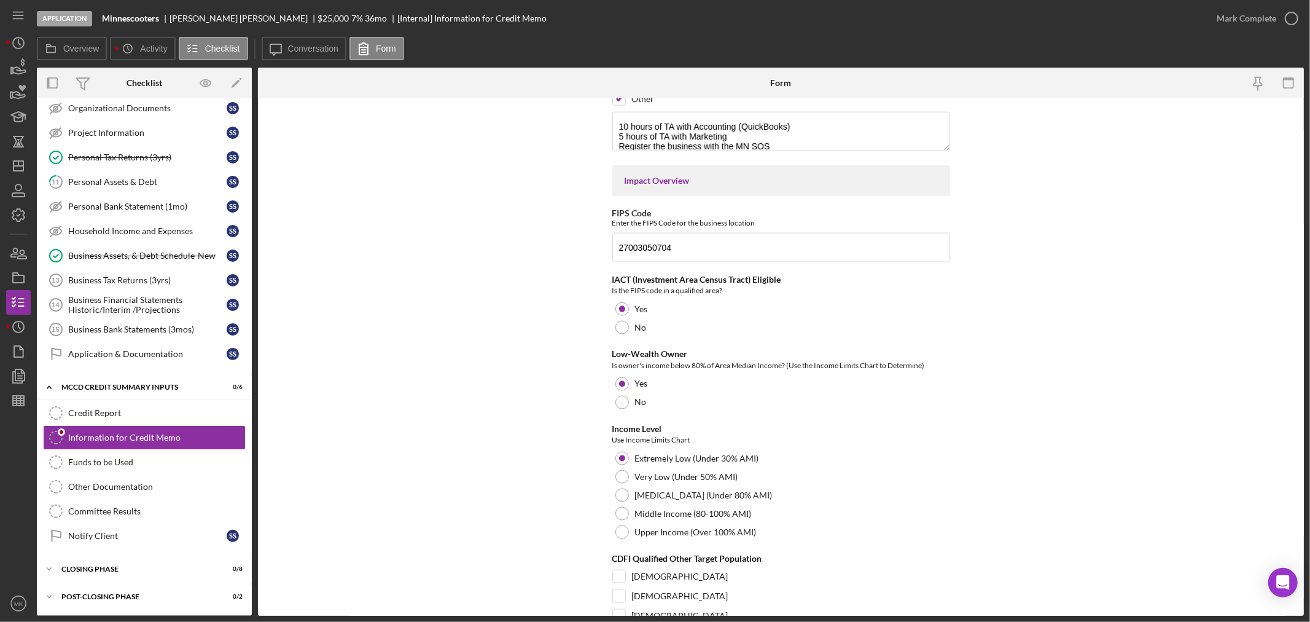
scroll to position [1350, 0]
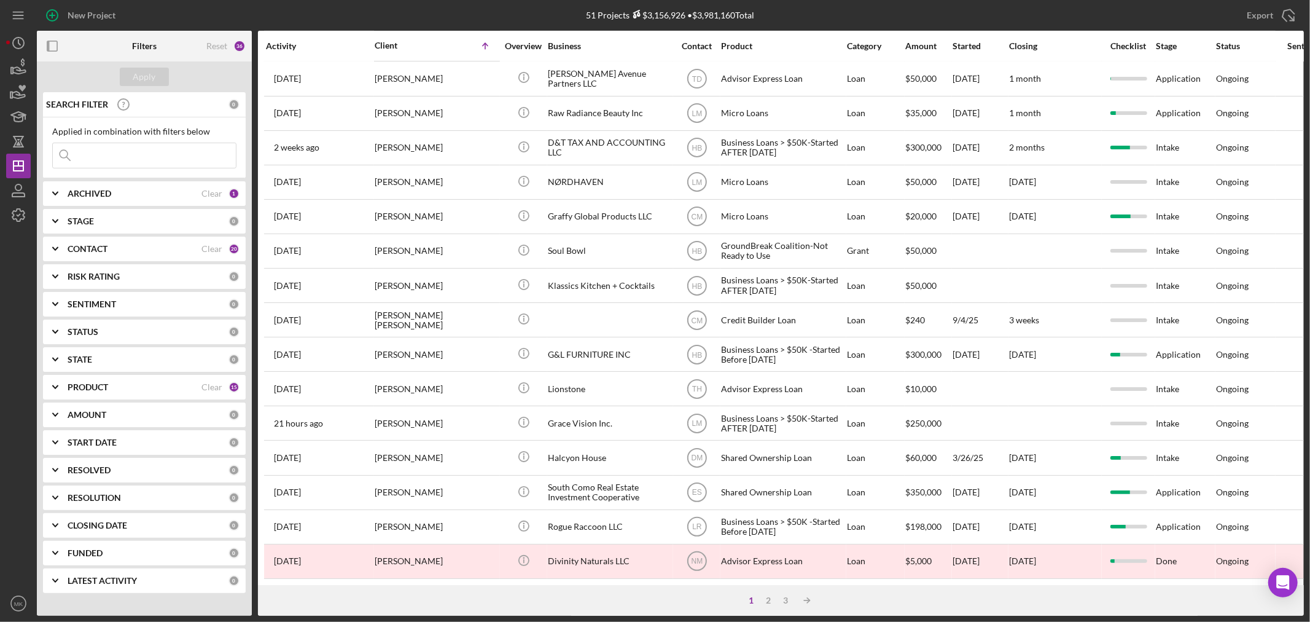
scroll to position [367, 0]
click at [772, 600] on div "2" at bounding box center [769, 600] width 17 height 10
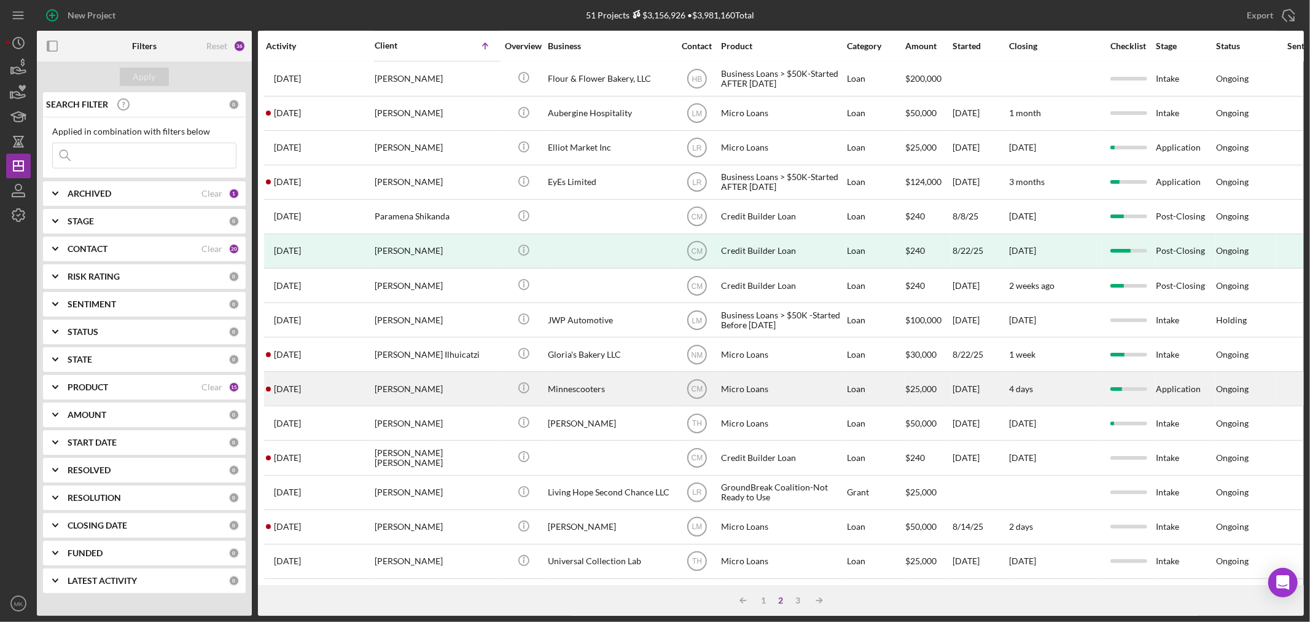
click at [400, 375] on div "[PERSON_NAME]" at bounding box center [436, 388] width 123 height 33
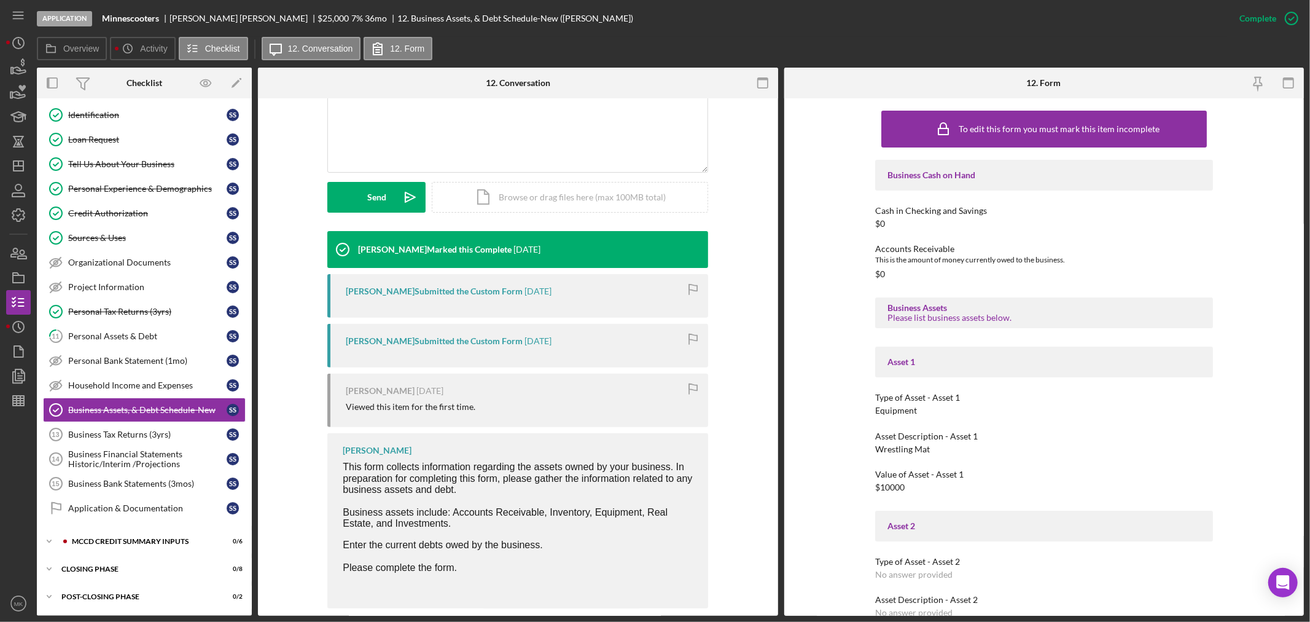
scroll to position [294, 0]
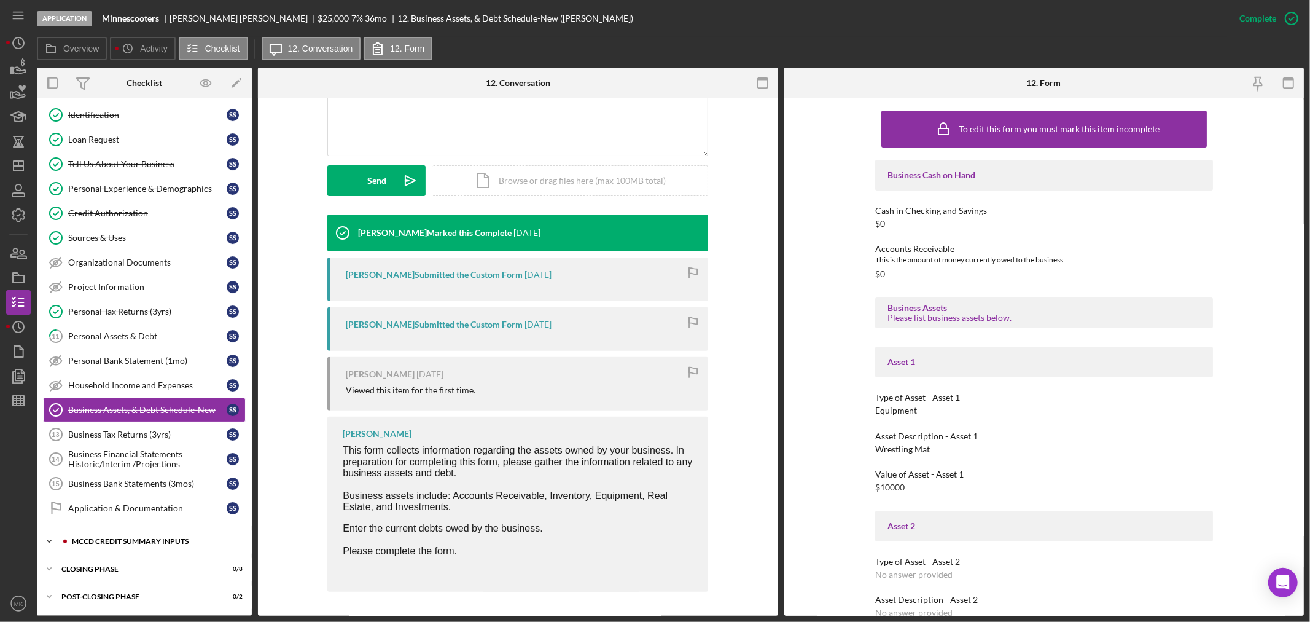
click at [134, 538] on div "MCCD Credit Summary Inputs" at bounding box center [154, 541] width 165 height 7
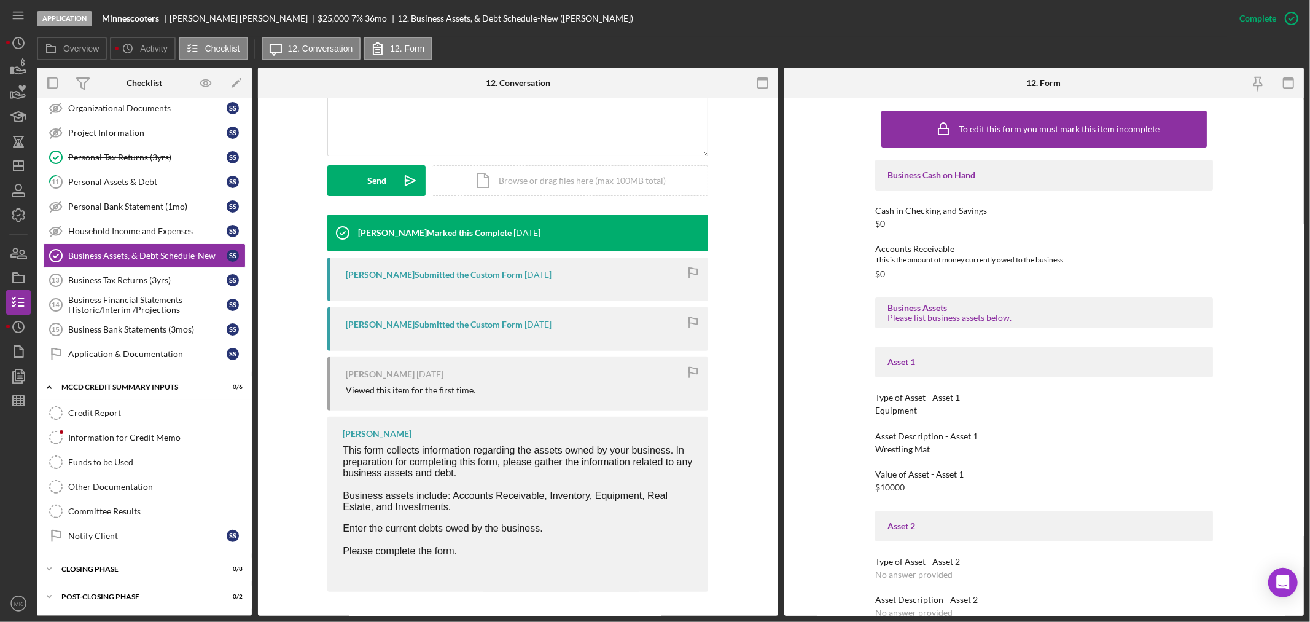
scroll to position [237, 0]
click at [157, 434] on div "Information for Credit Memo" at bounding box center [156, 437] width 177 height 10
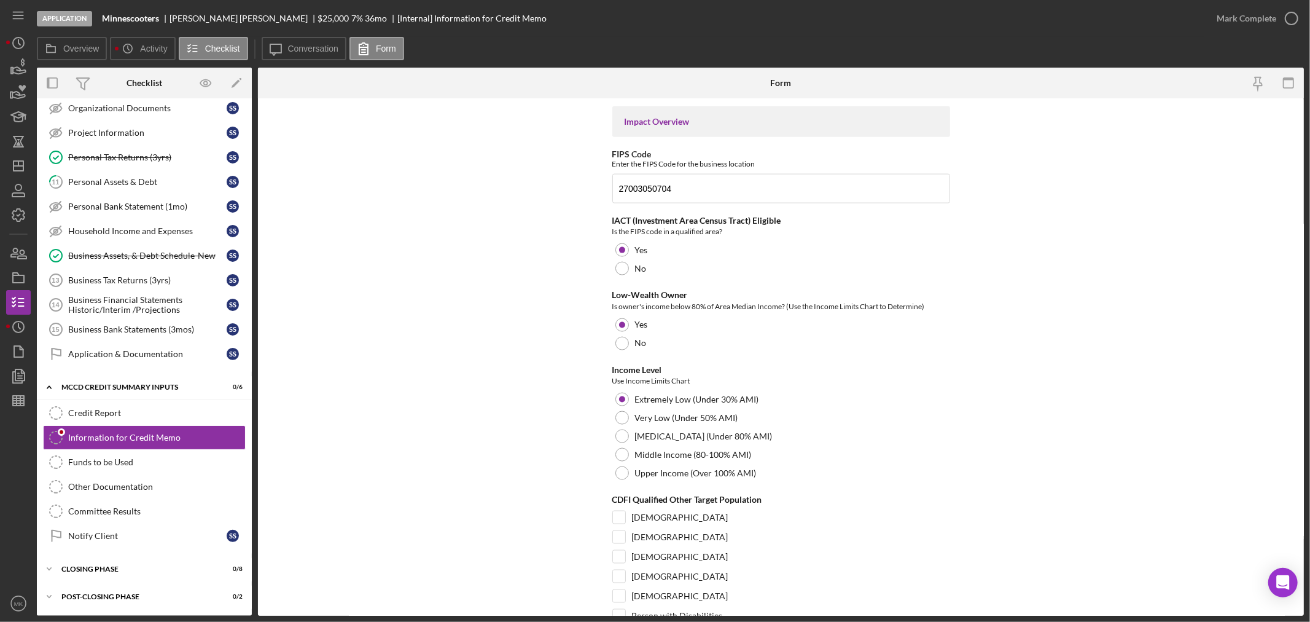
scroll to position [1433, 0]
drag, startPoint x: 679, startPoint y: 192, endPoint x: 541, endPoint y: 200, distance: 137.8
click at [541, 200] on form "Presenter NaSee Lor Presentation Date 09/10/2025 Loan Terms/Summary Single or M…" at bounding box center [781, 356] width 1046 height 517
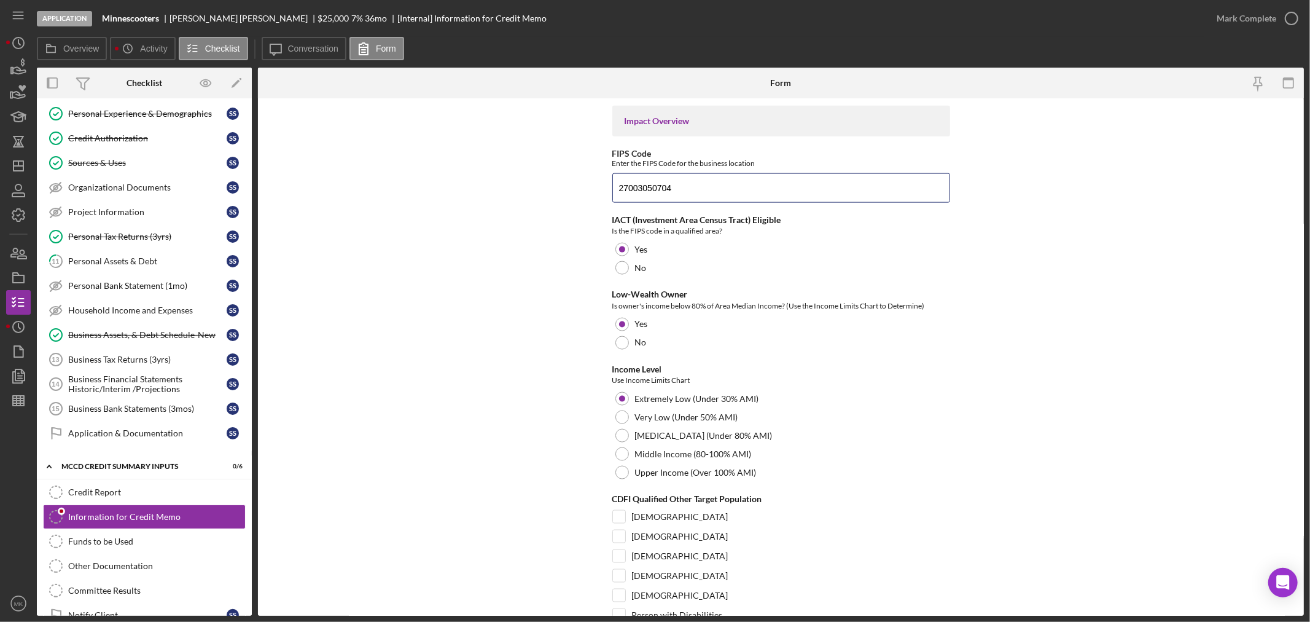
scroll to position [0, 0]
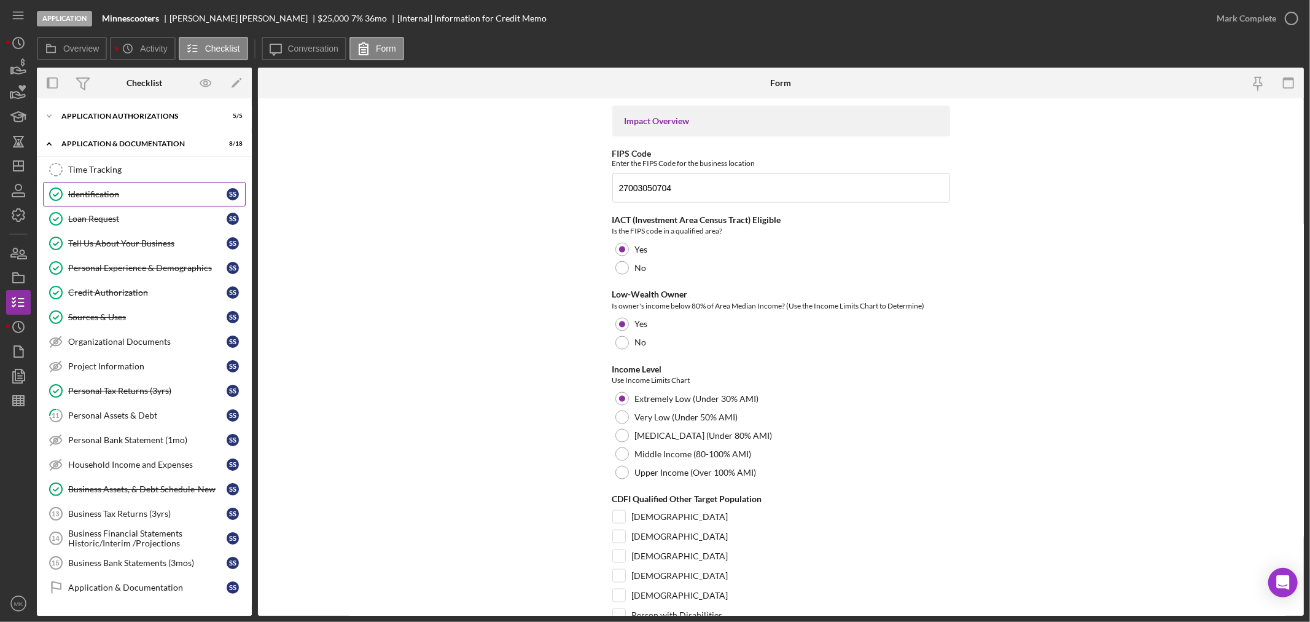
click at [139, 194] on div "Identification" at bounding box center [147, 194] width 158 height 10
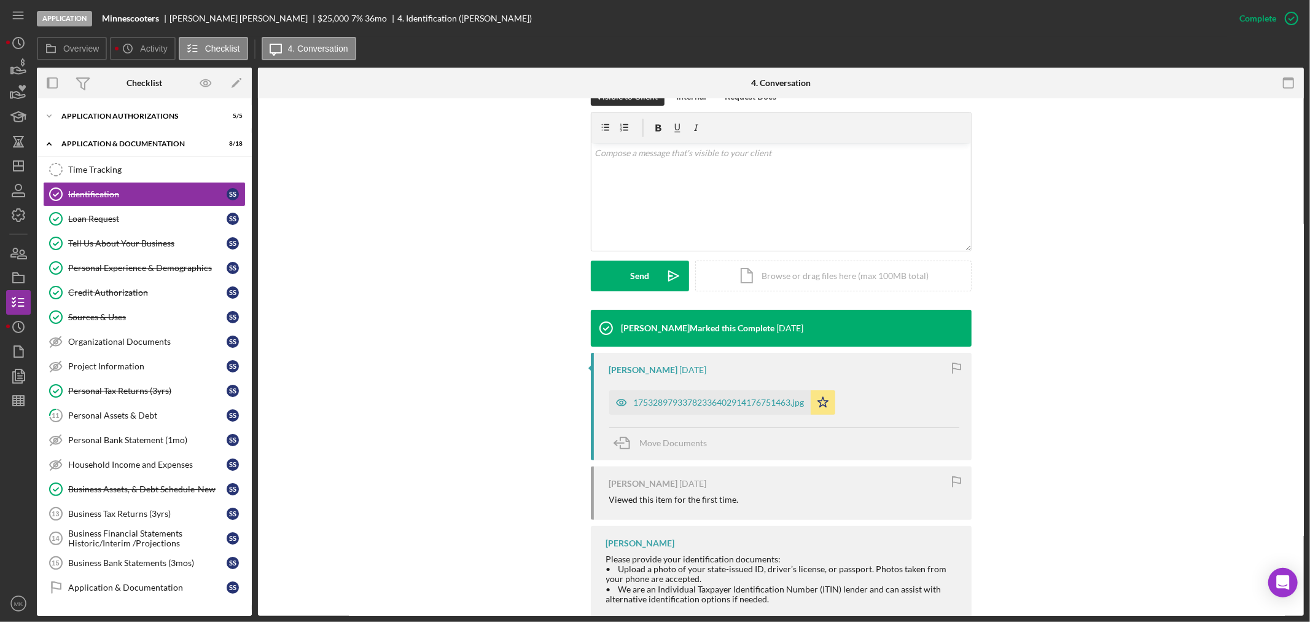
scroll to position [205, 0]
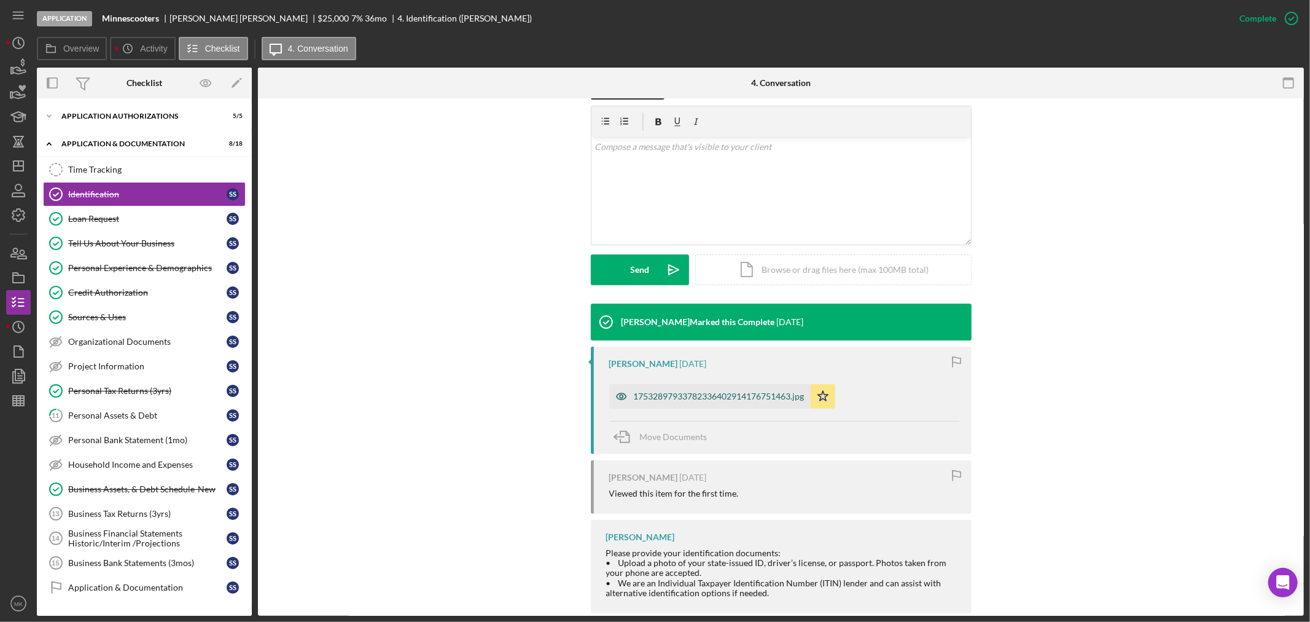
click at [762, 395] on div "17532897933782336402914176751463.jpg" at bounding box center [719, 396] width 171 height 10
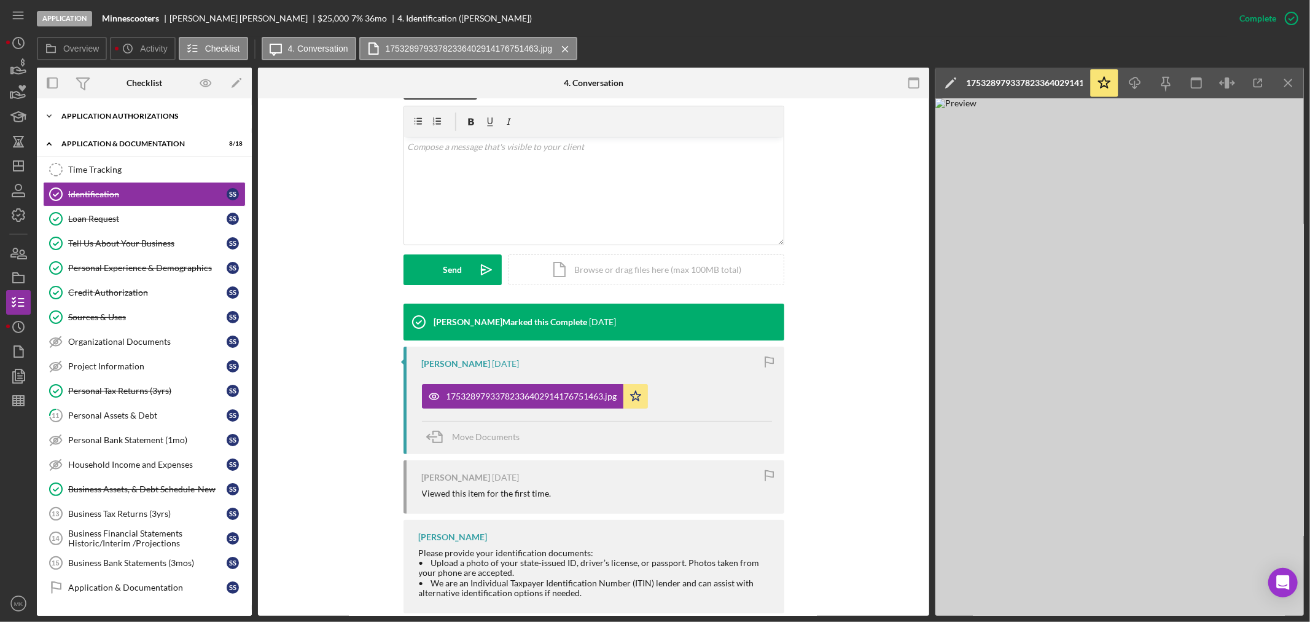
click at [102, 114] on div "Application Authorizations" at bounding box center [148, 115] width 175 height 7
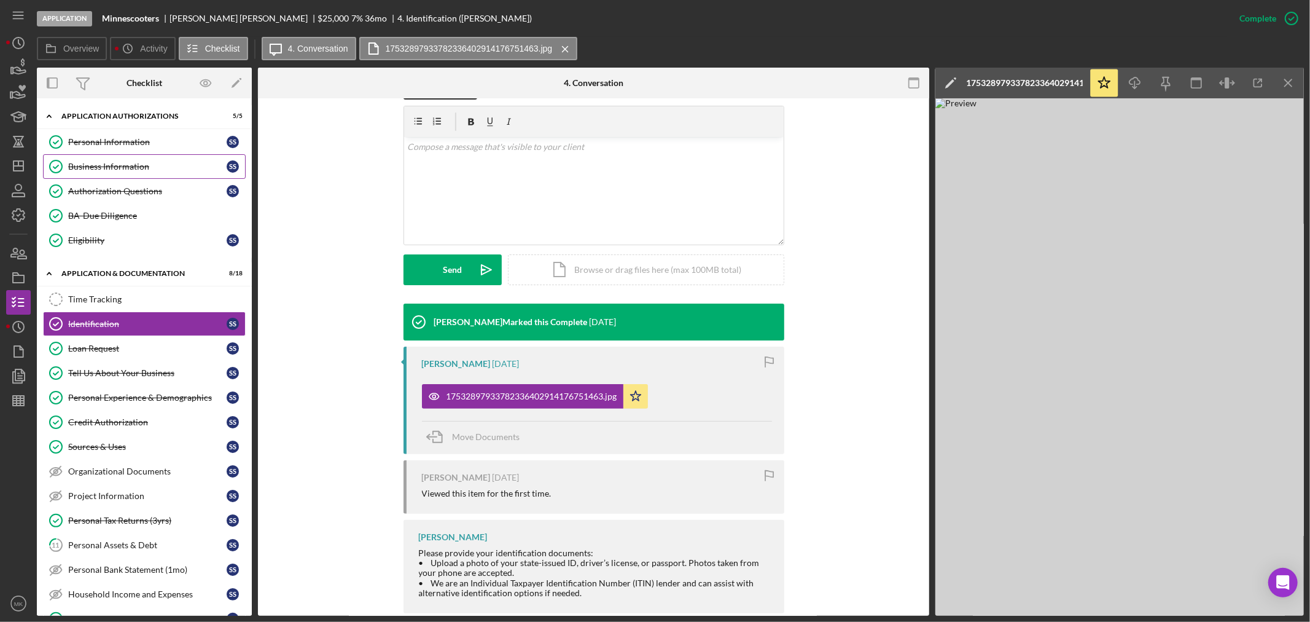
click at [174, 168] on div "Business Information" at bounding box center [147, 167] width 158 height 10
